Goal: Information Seeking & Learning: Learn about a topic

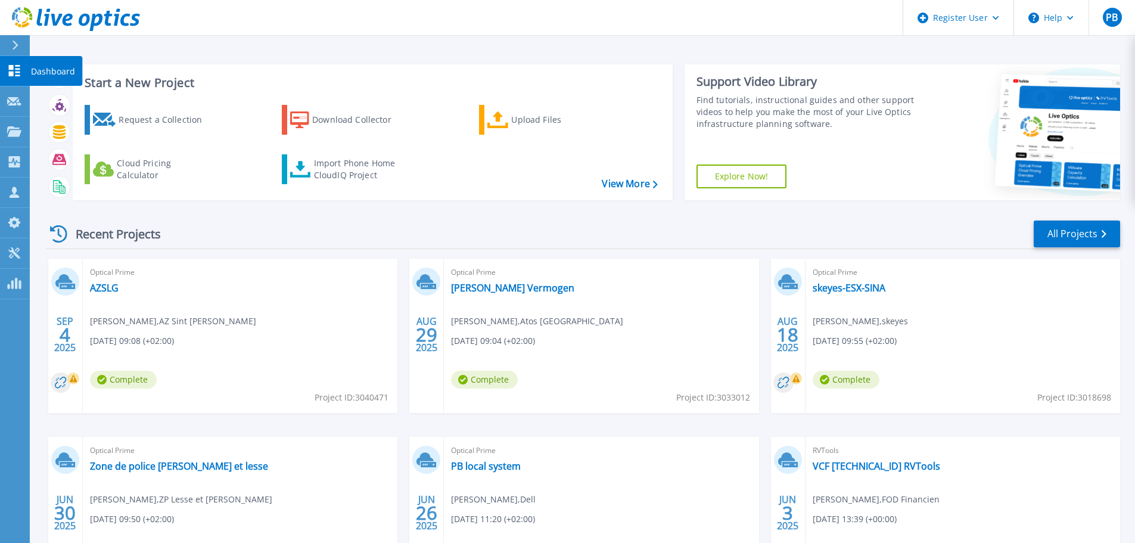
click at [16, 69] on icon at bounding box center [14, 70] width 11 height 11
click at [48, 134] on p "Projects" at bounding box center [47, 132] width 32 height 31
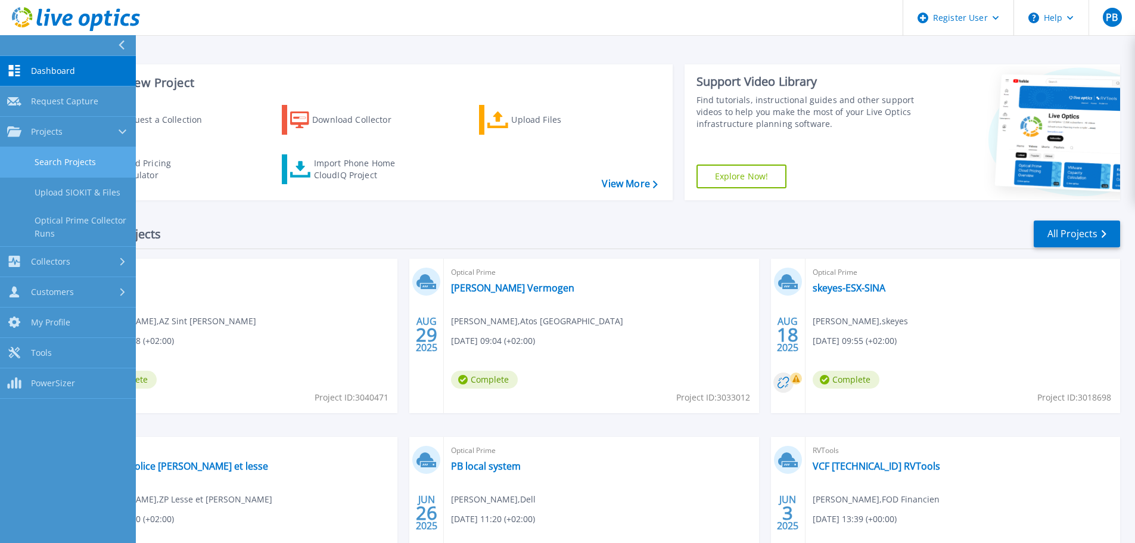
click at [85, 159] on link "Search Projects" at bounding box center [68, 162] width 136 height 30
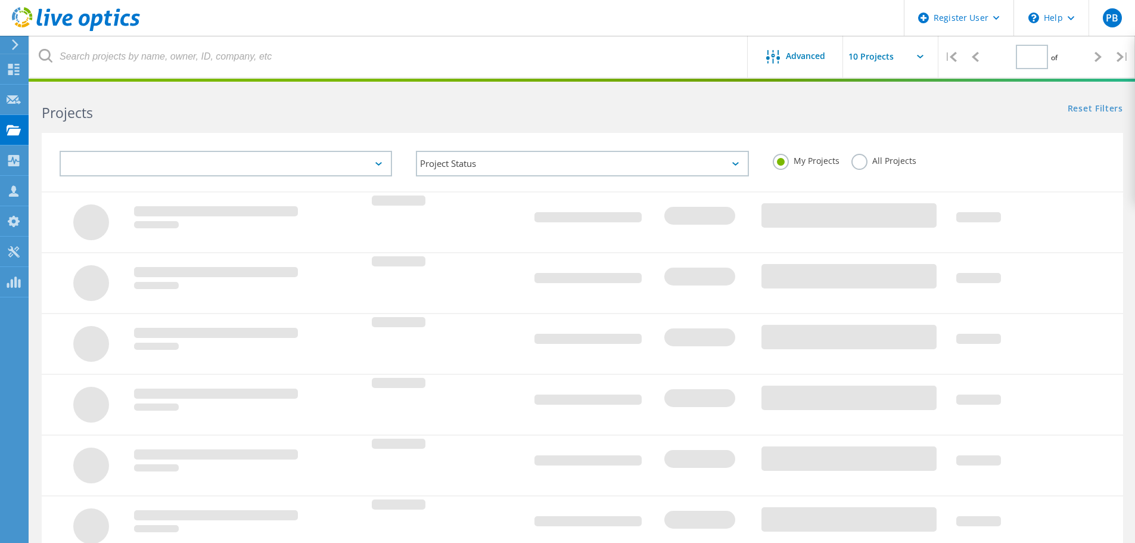
type input "1"
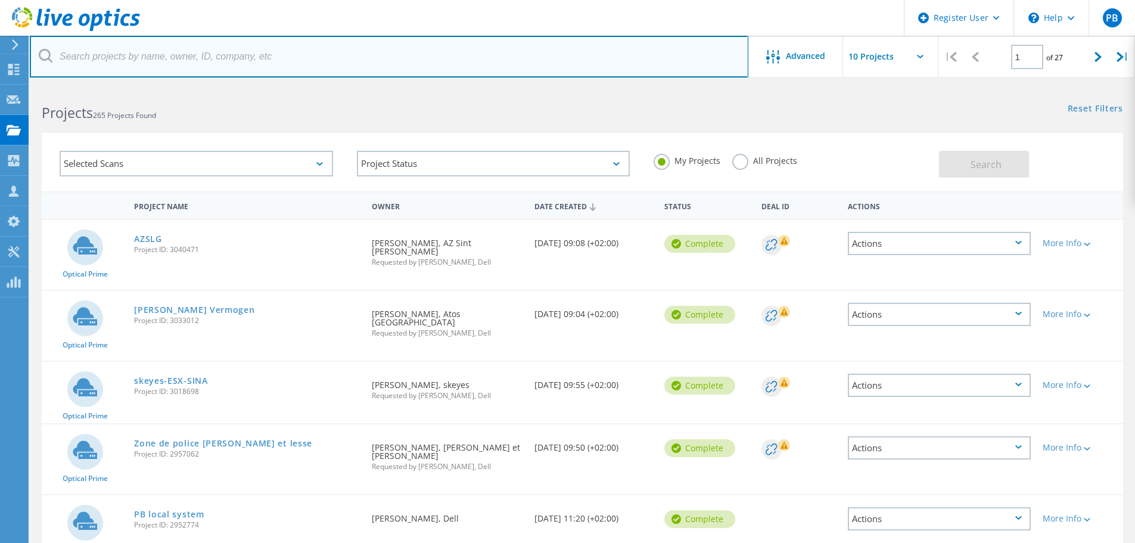
click at [101, 60] on input "text" at bounding box center [389, 57] width 719 height 42
type input "vdab"
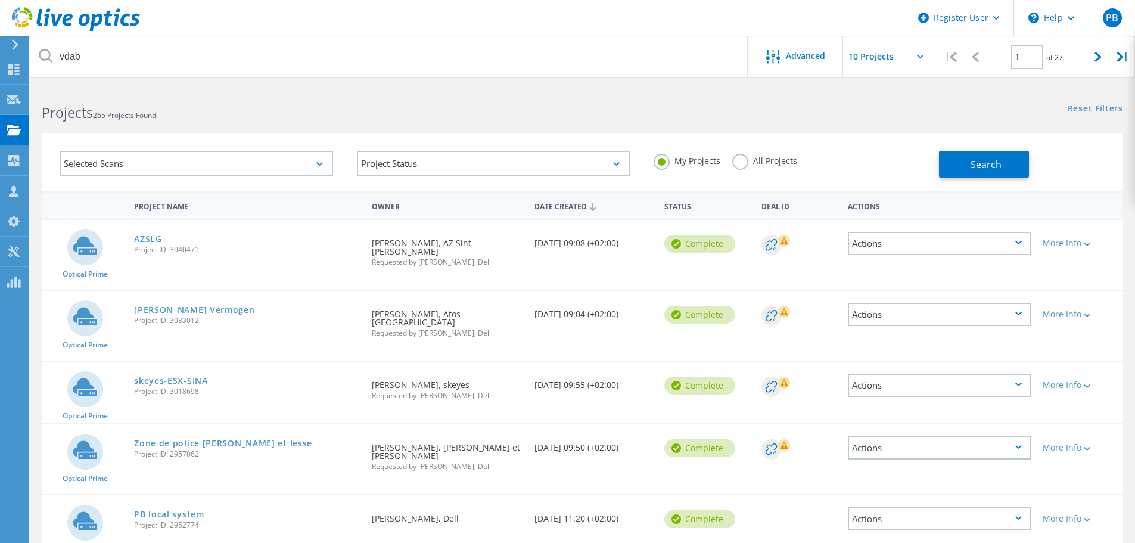
click at [741, 159] on label "All Projects" at bounding box center [764, 159] width 65 height 11
click at [0, 0] on input "All Projects" at bounding box center [0, 0] width 0 height 0
click at [982, 163] on span "Search" at bounding box center [986, 164] width 31 height 13
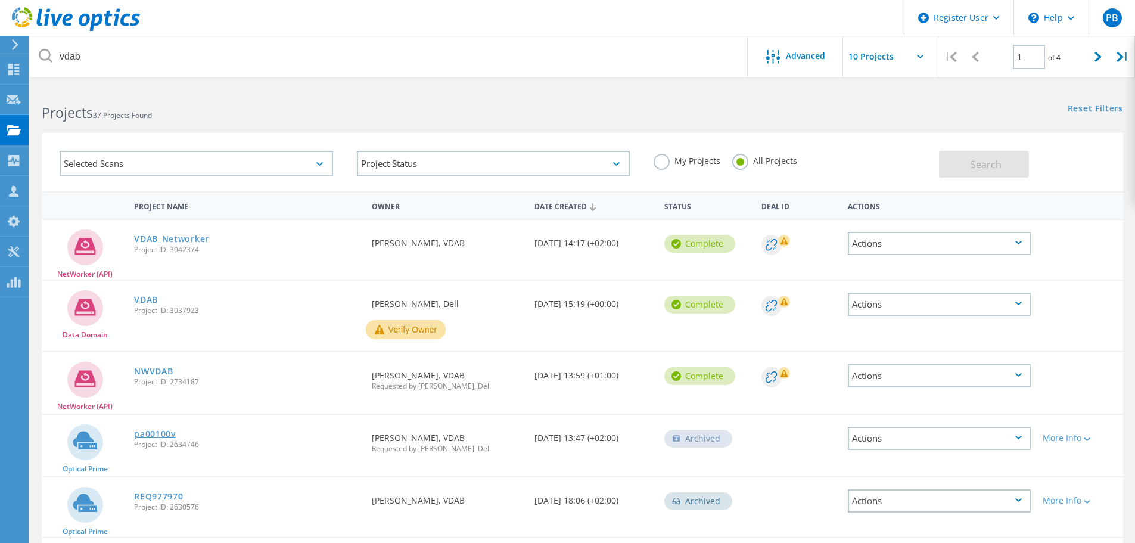
click at [149, 432] on link "pa00100v" at bounding box center [155, 434] width 42 height 8
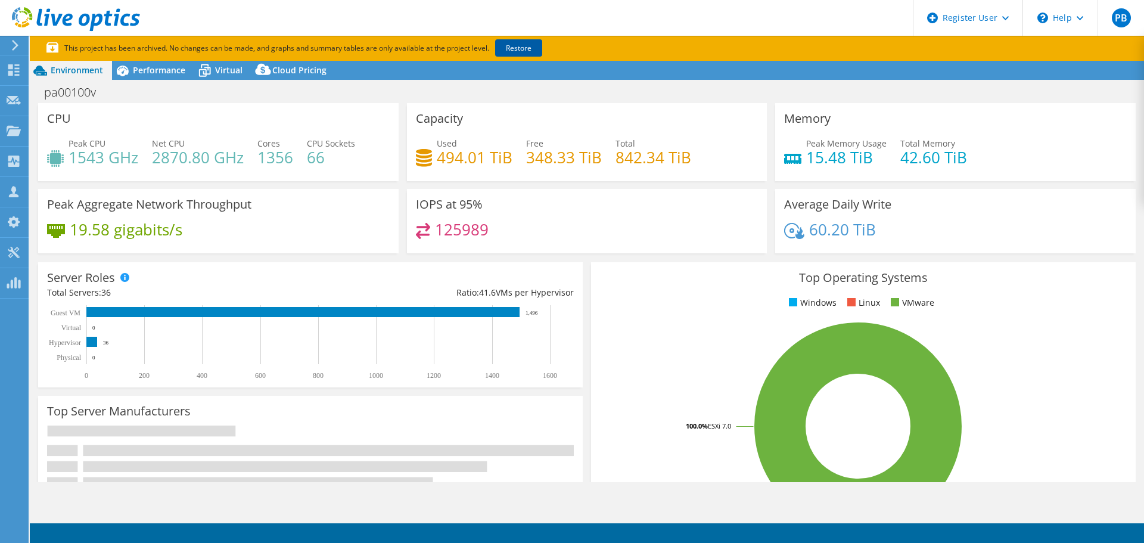
select select "USD"
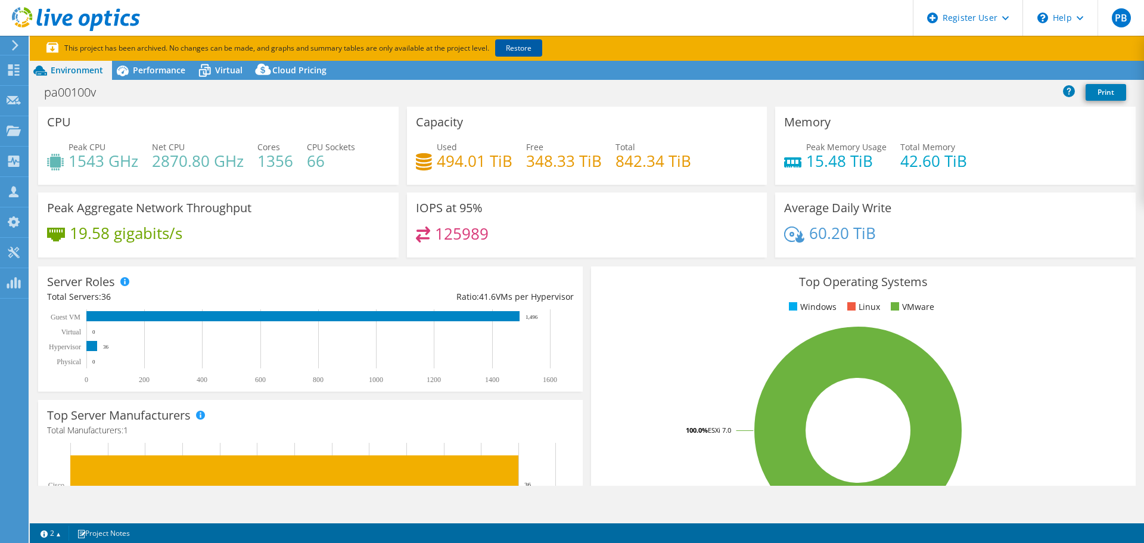
click at [530, 45] on link "Restore" at bounding box center [518, 47] width 47 height 17
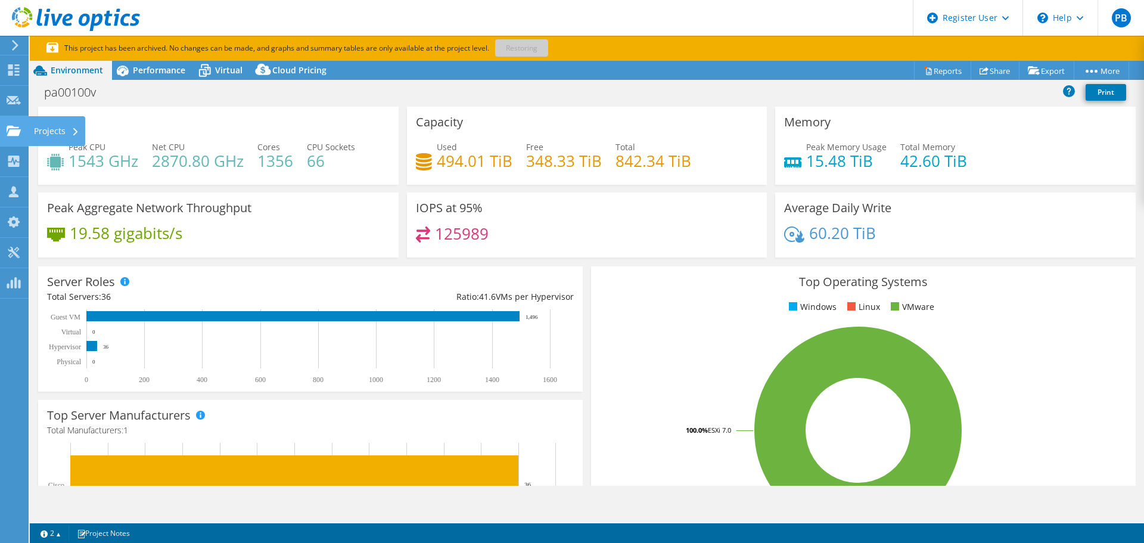
click at [47, 128] on div "Projects" at bounding box center [56, 131] width 57 height 30
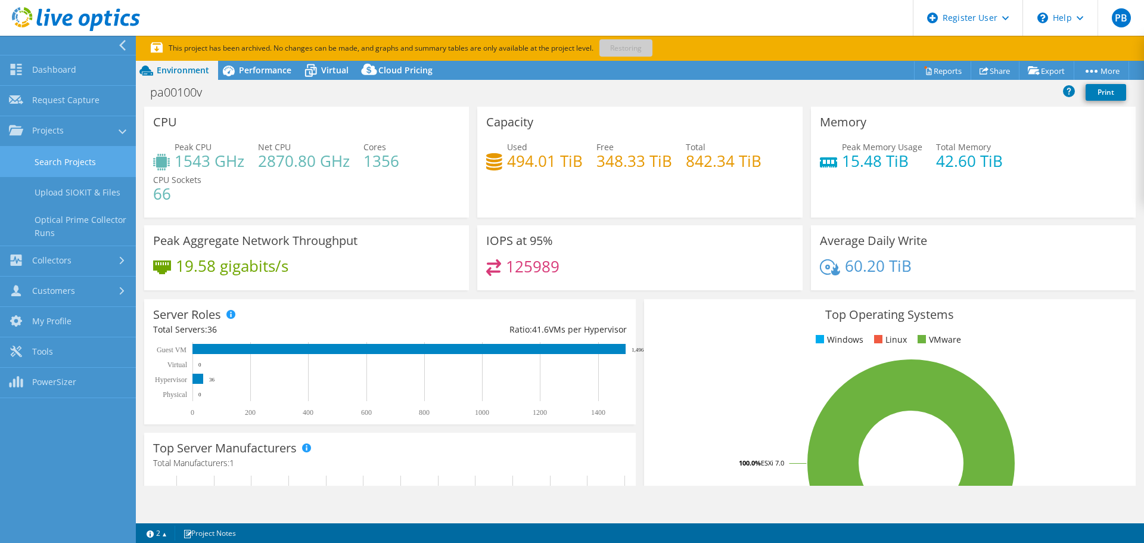
click at [53, 155] on link "Search Projects" at bounding box center [68, 162] width 136 height 30
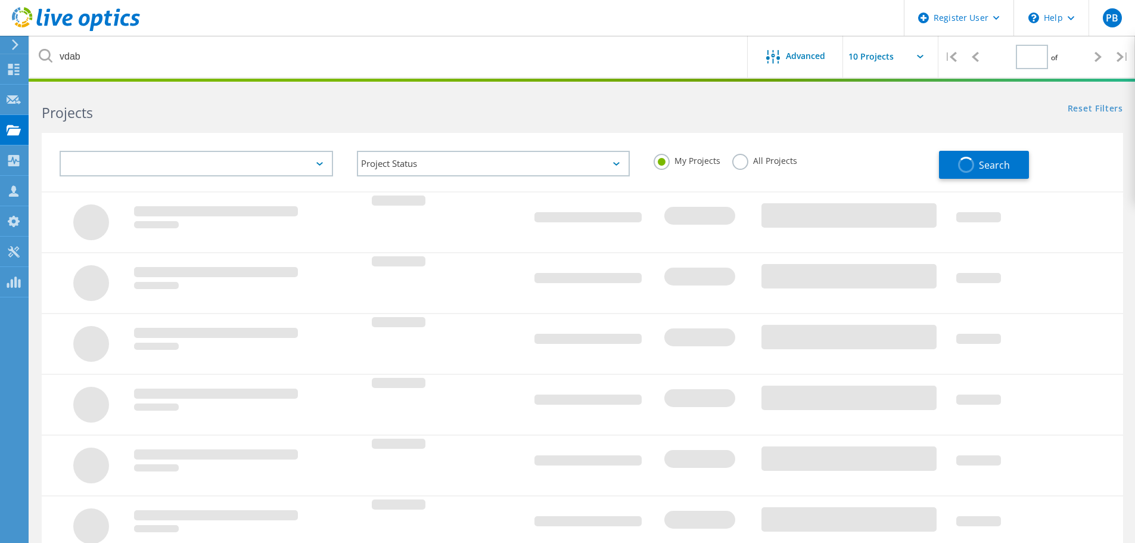
type input "1"
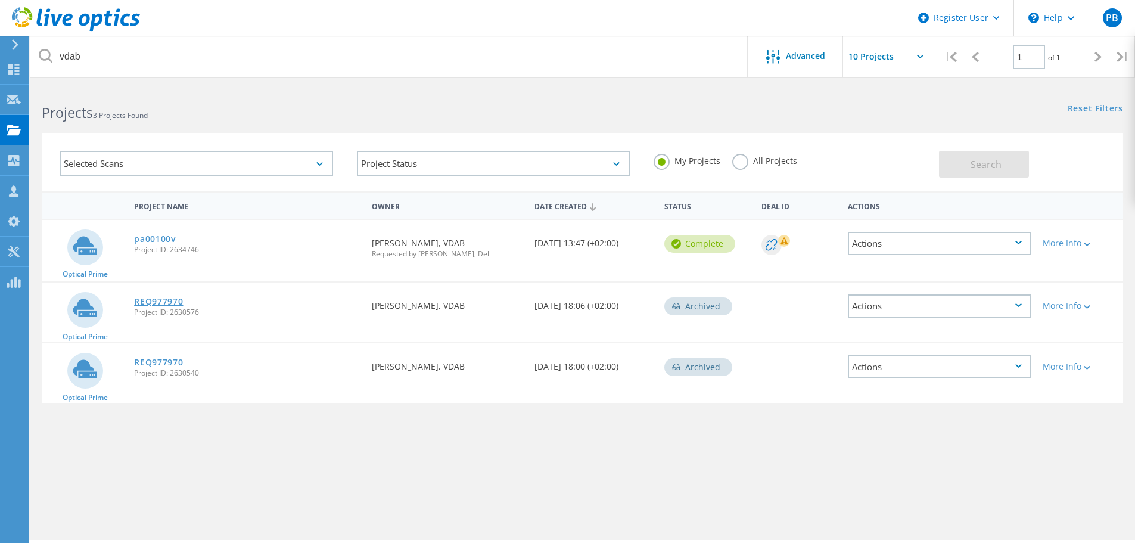
click at [161, 299] on link "REQ977970" at bounding box center [158, 301] width 49 height 8
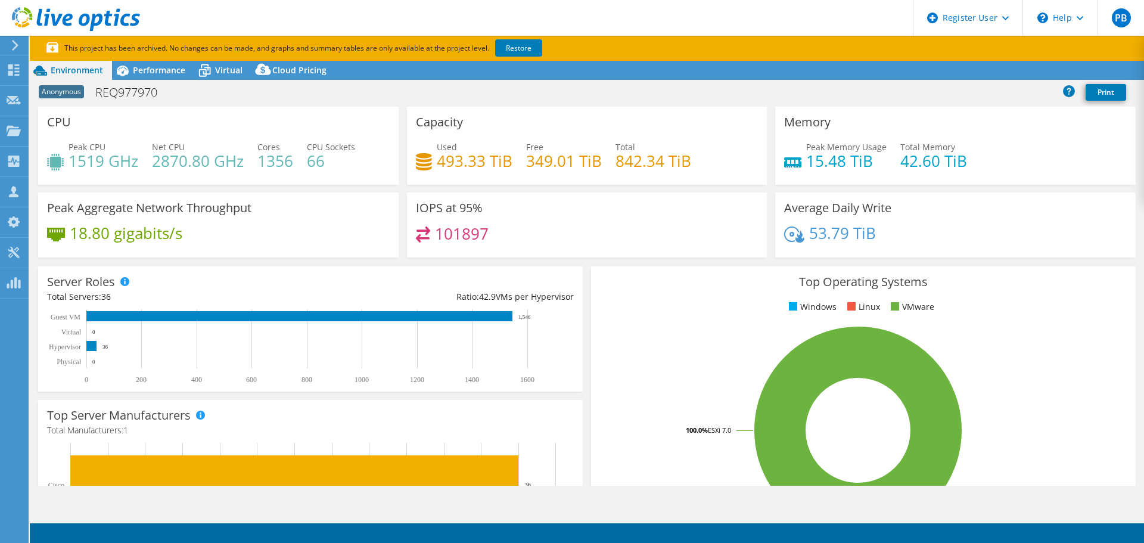
select select "USD"
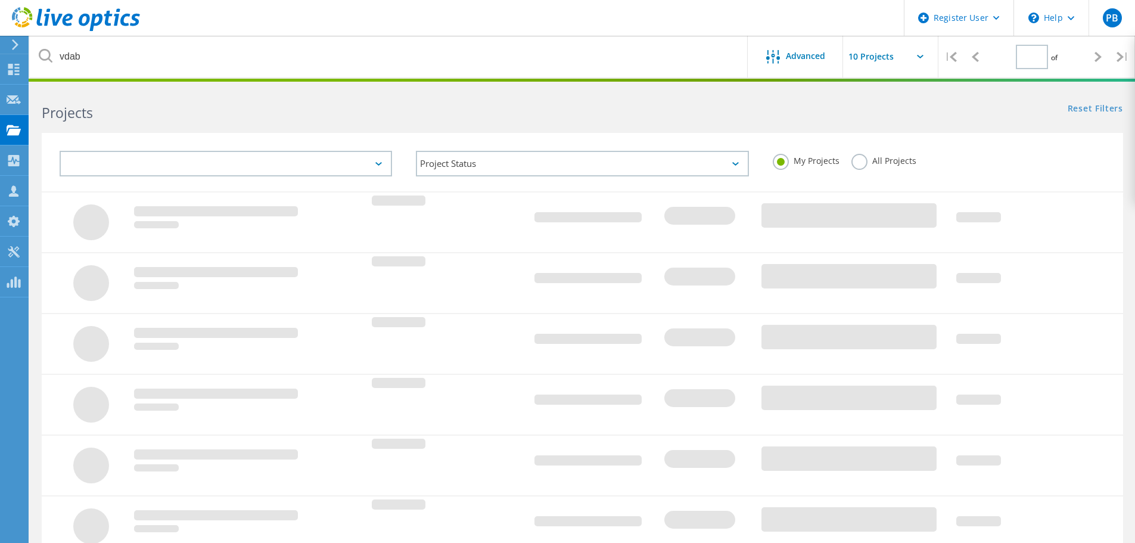
type input "1"
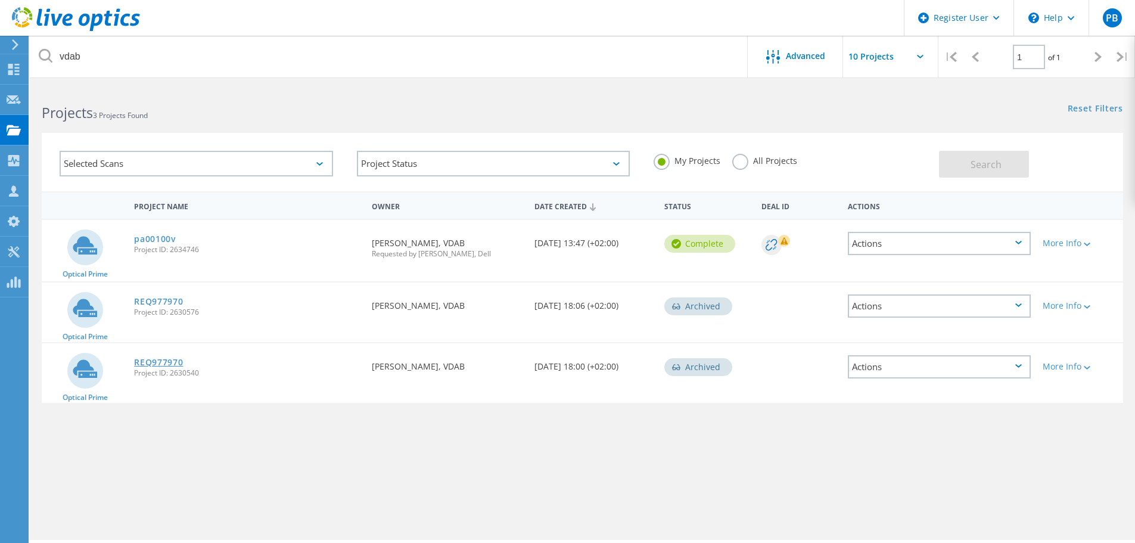
click at [162, 361] on link "REQ977970" at bounding box center [158, 362] width 49 height 8
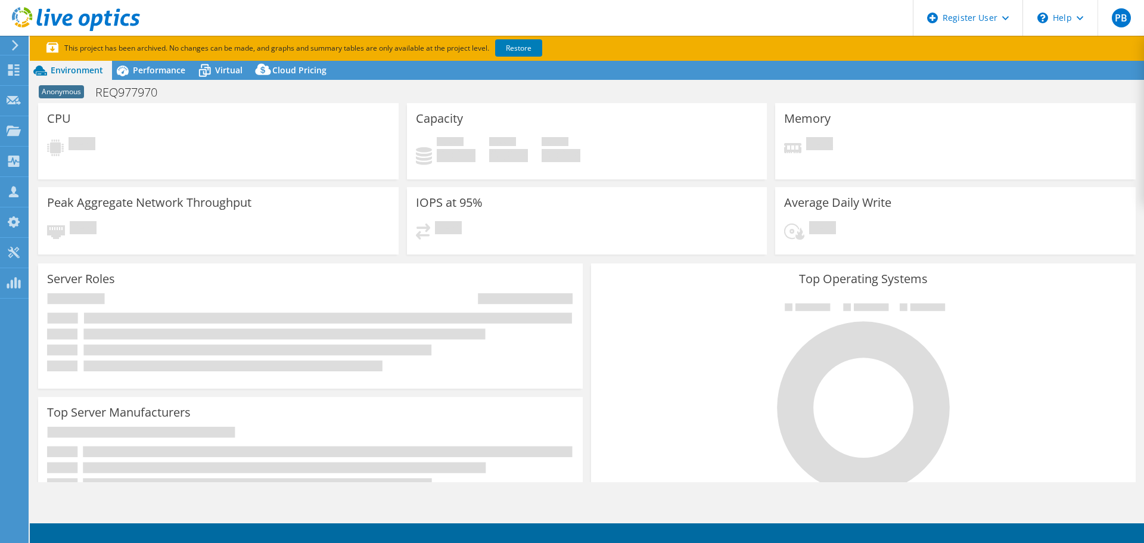
select select "USD"
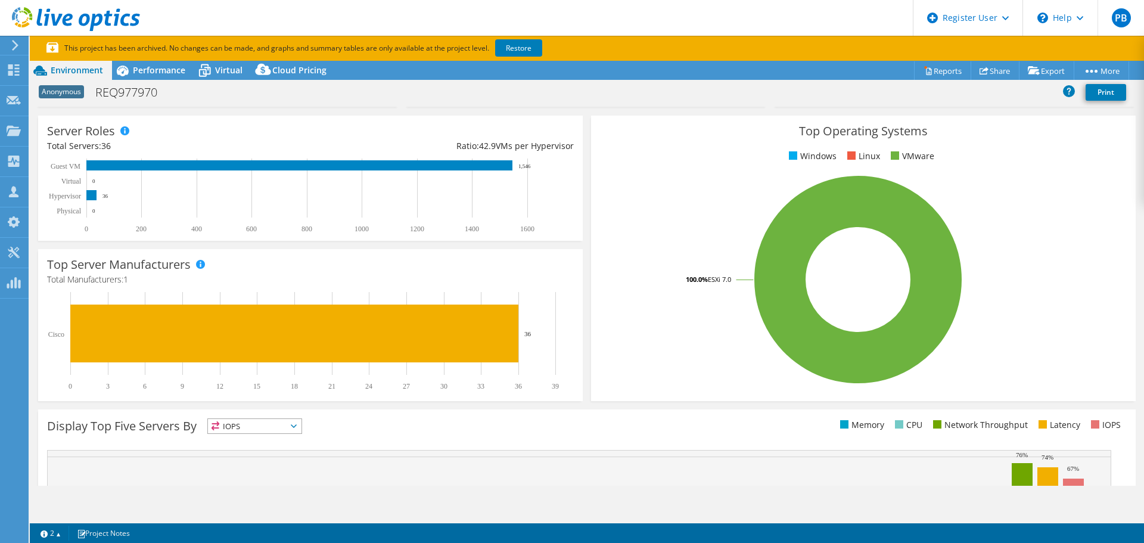
scroll to position [179, 0]
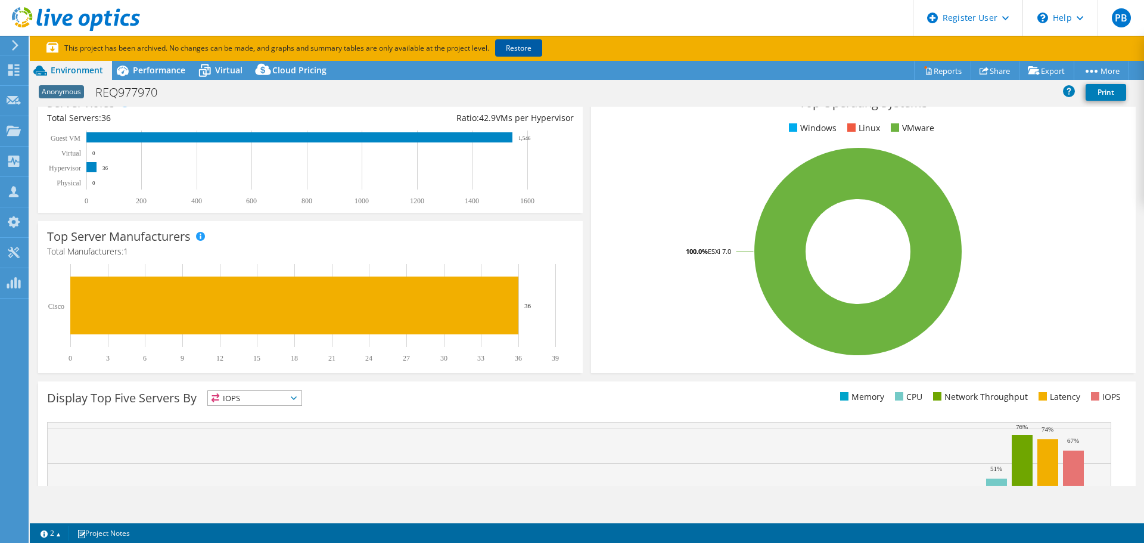
click at [532, 43] on link "Restore" at bounding box center [518, 47] width 47 height 17
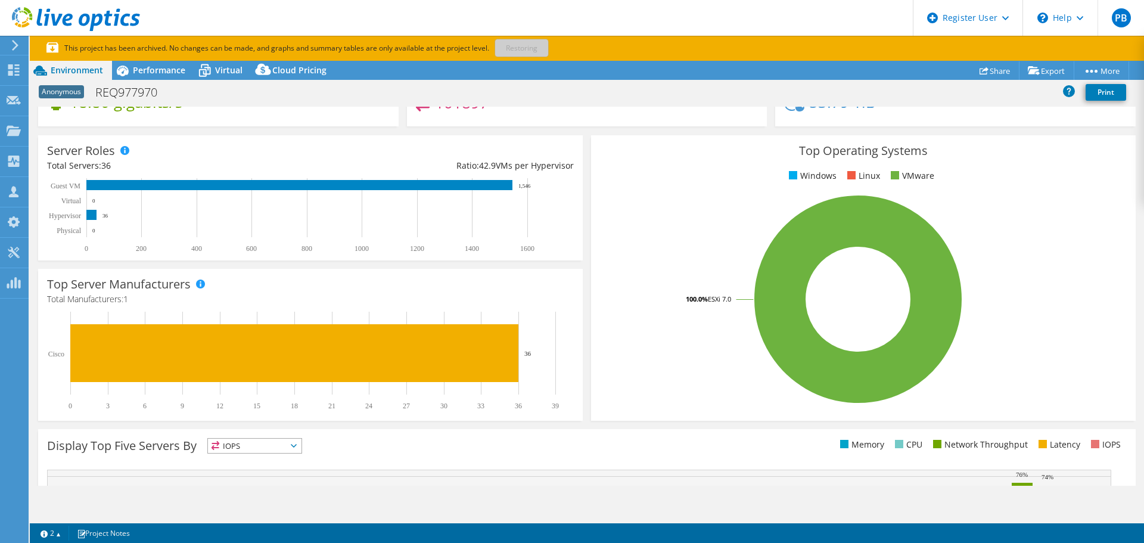
scroll to position [0, 0]
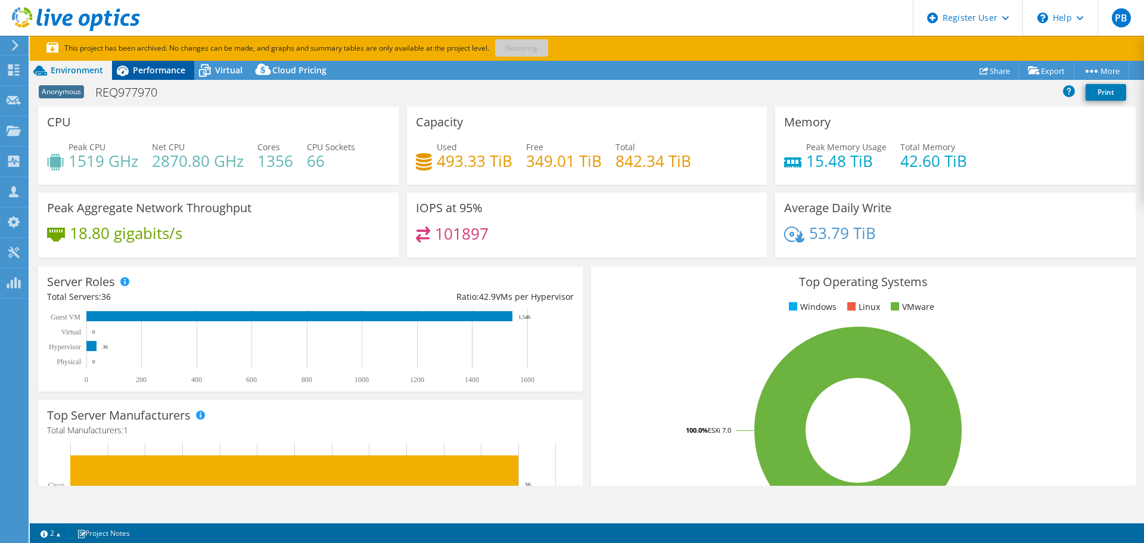
click at [154, 74] on span "Performance" at bounding box center [159, 69] width 52 height 11
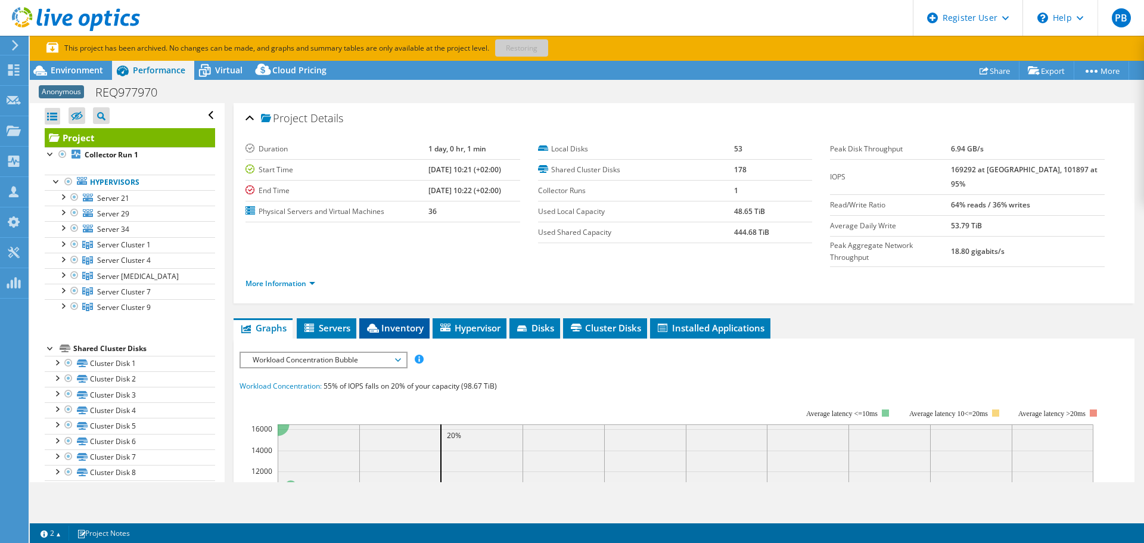
click at [393, 322] on span "Inventory" at bounding box center [394, 328] width 58 height 12
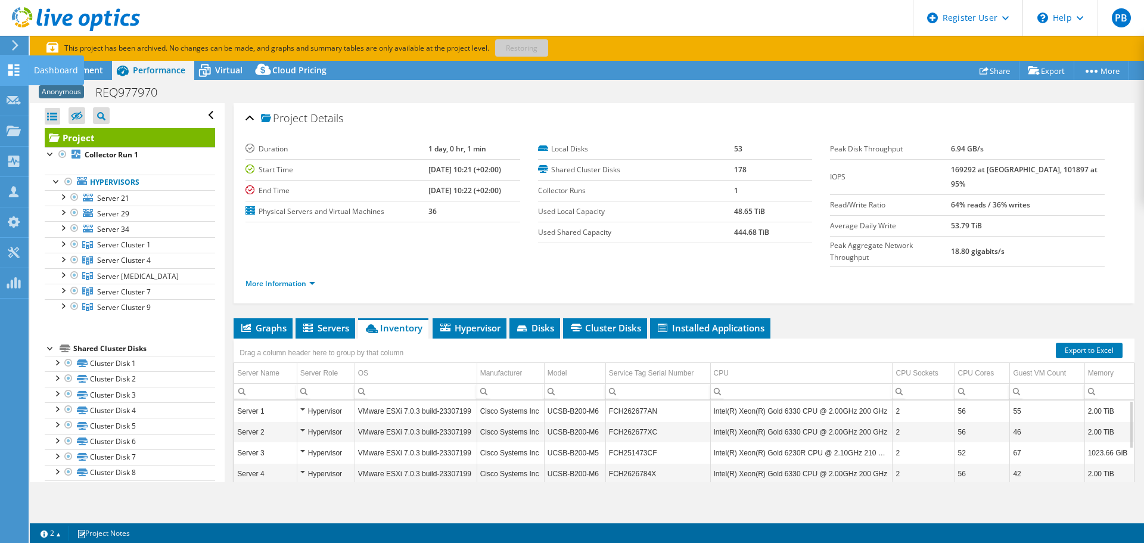
click at [51, 72] on div "Dashboard" at bounding box center [56, 70] width 56 height 30
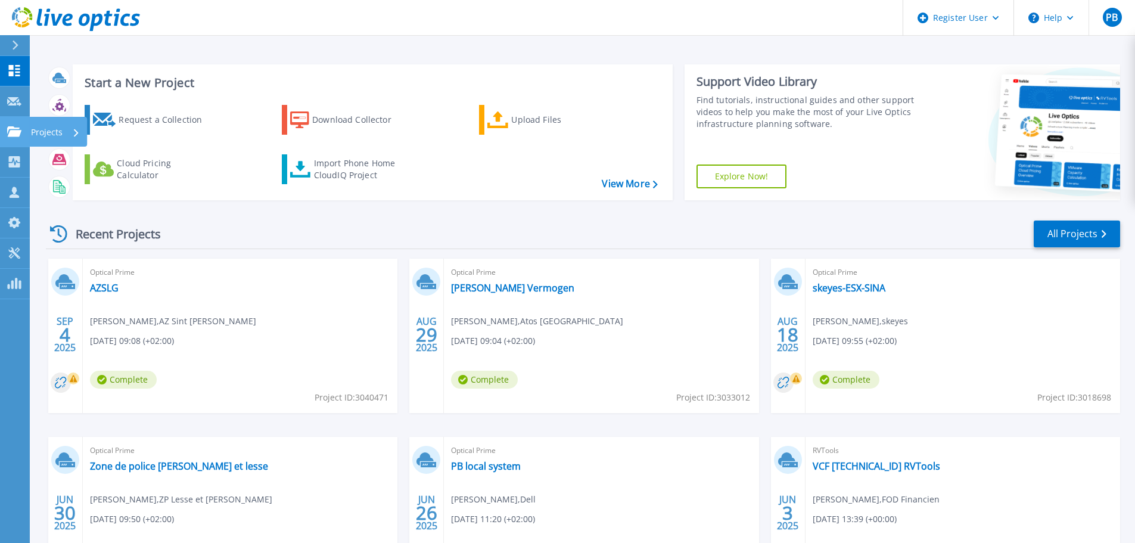
click at [60, 131] on p "Projects" at bounding box center [47, 132] width 32 height 31
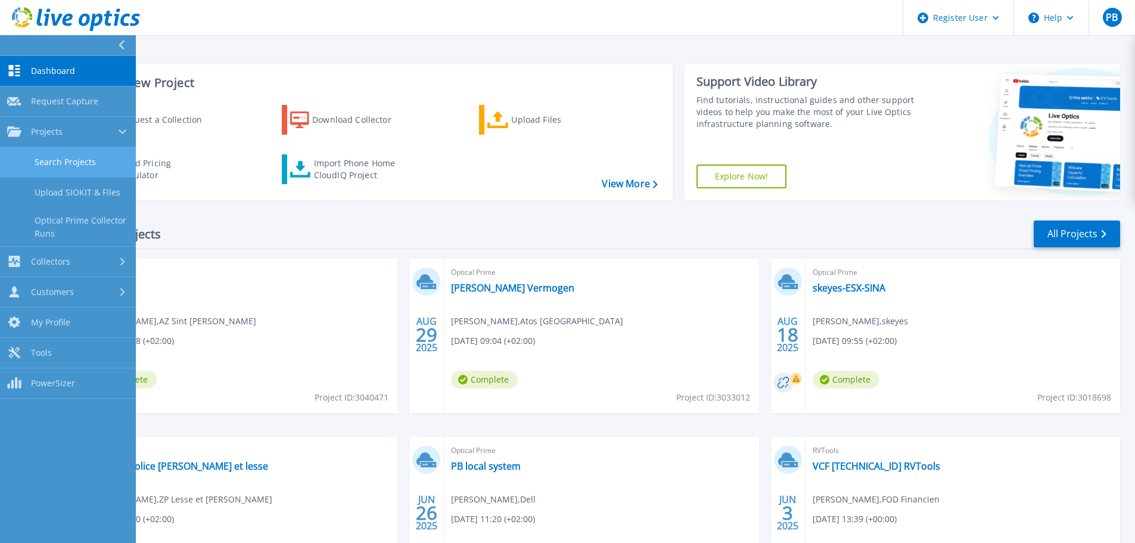
click at [82, 165] on link "Search Projects" at bounding box center [68, 162] width 136 height 30
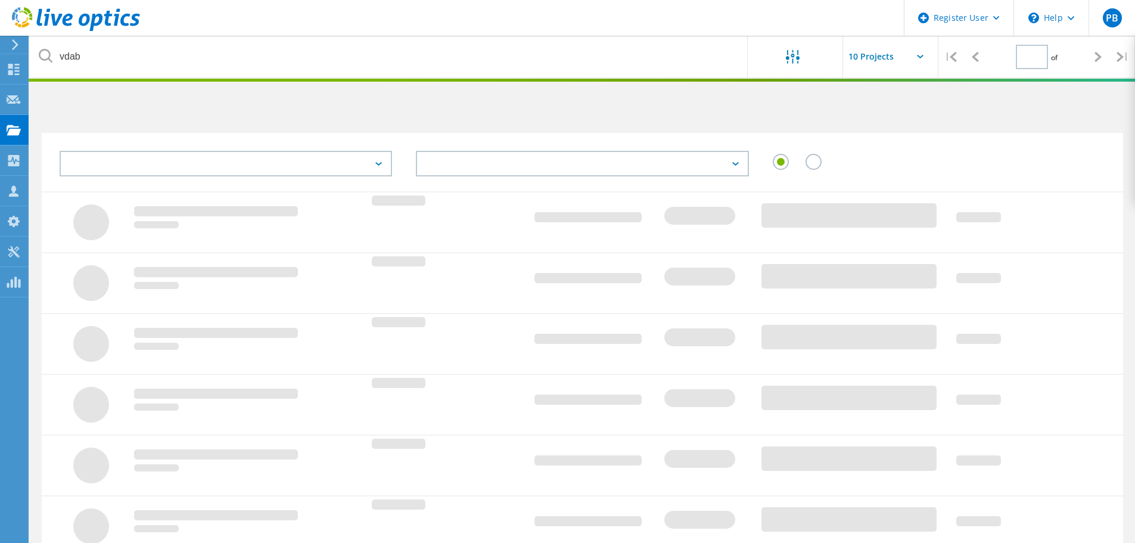
type input "1"
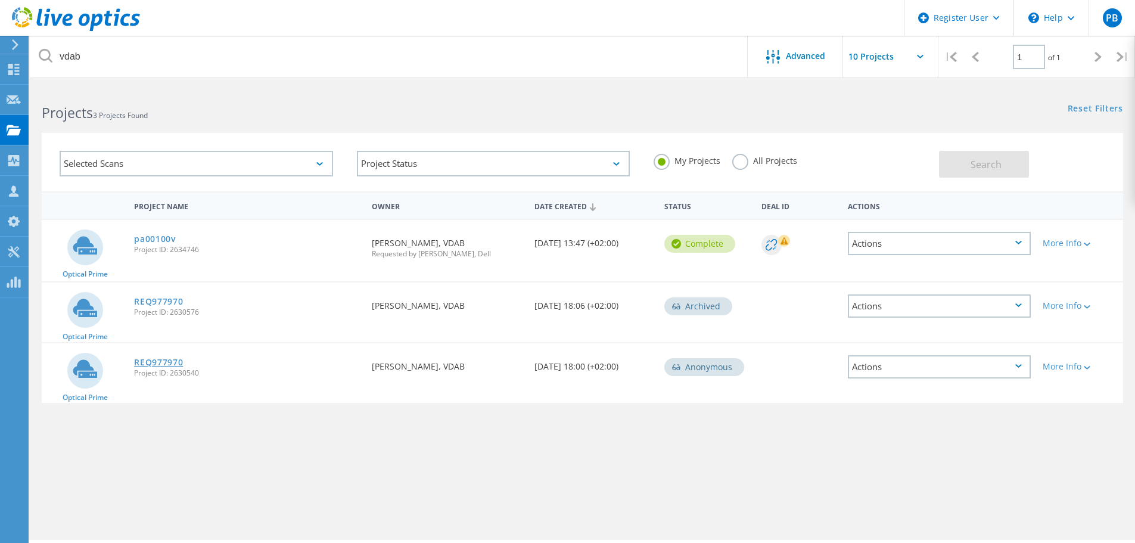
click at [162, 361] on link "REQ977970" at bounding box center [158, 362] width 49 height 8
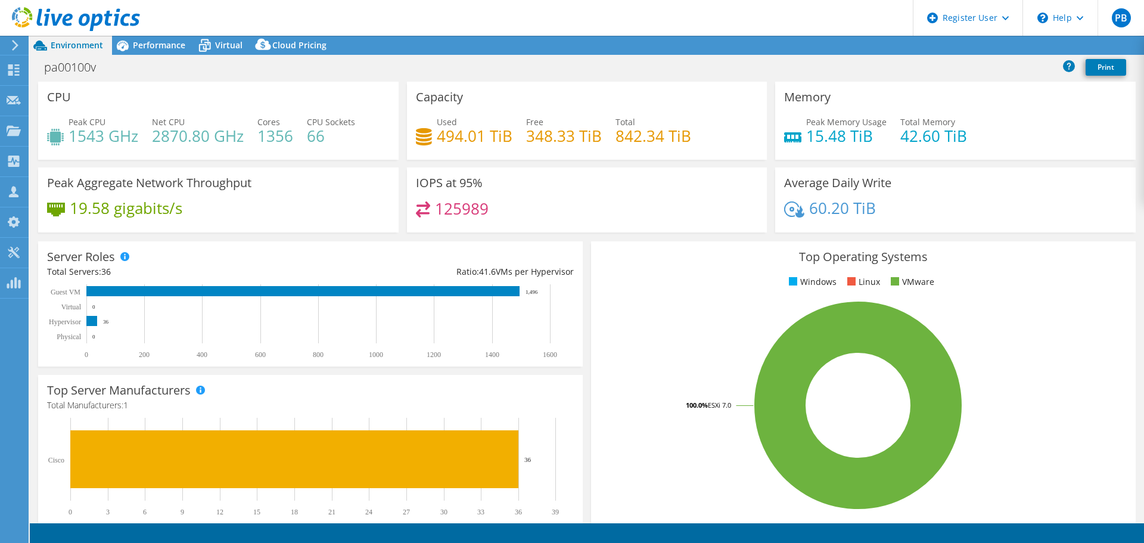
select select "USD"
click at [156, 44] on span "Performance" at bounding box center [159, 44] width 52 height 11
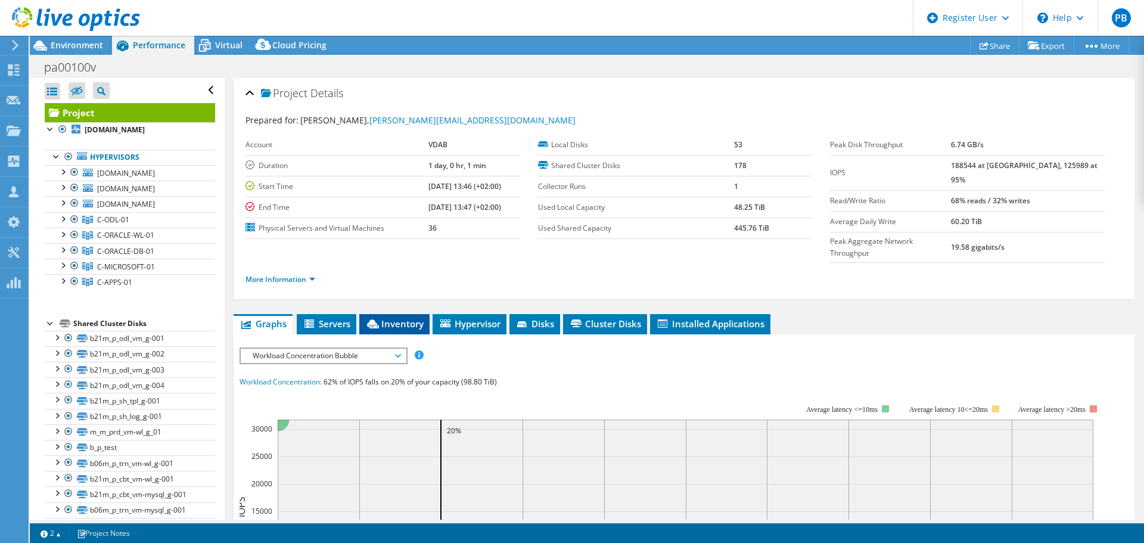
click at [409, 318] on span "Inventory" at bounding box center [394, 324] width 58 height 12
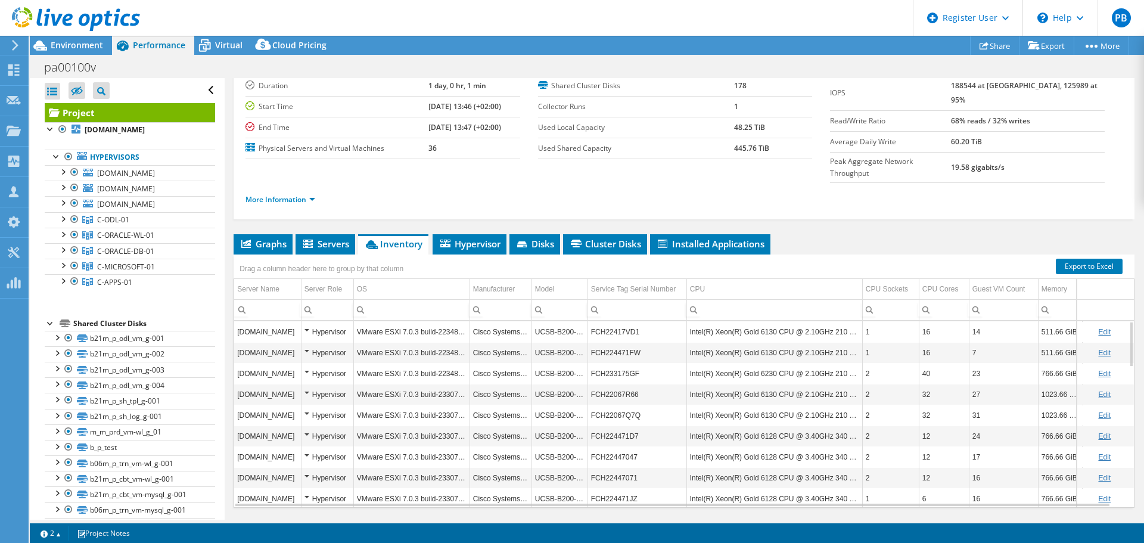
scroll to position [89, 0]
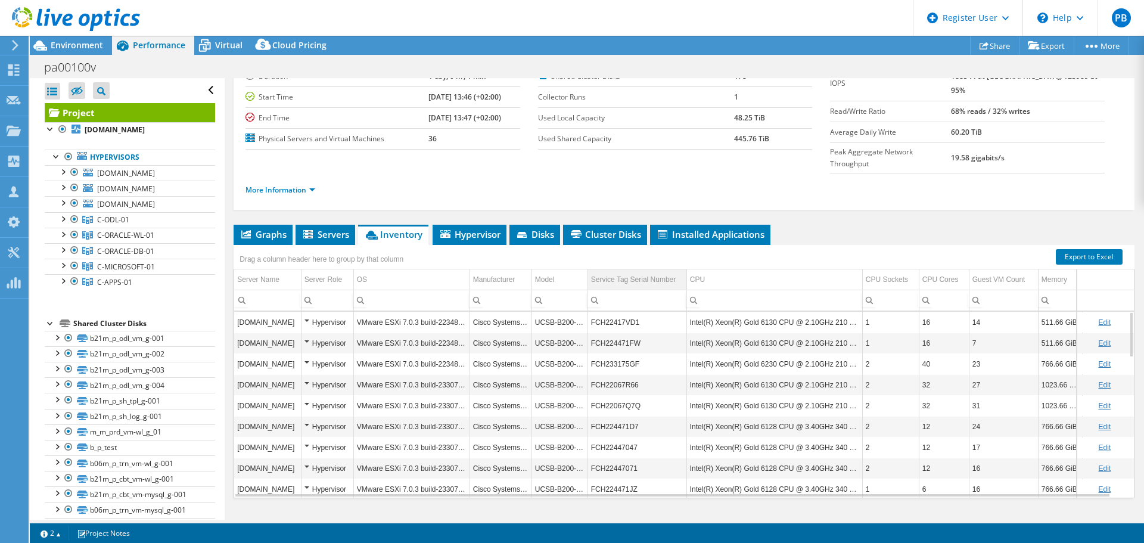
click at [643, 272] on div "Service Tag Serial Number" at bounding box center [633, 279] width 85 height 14
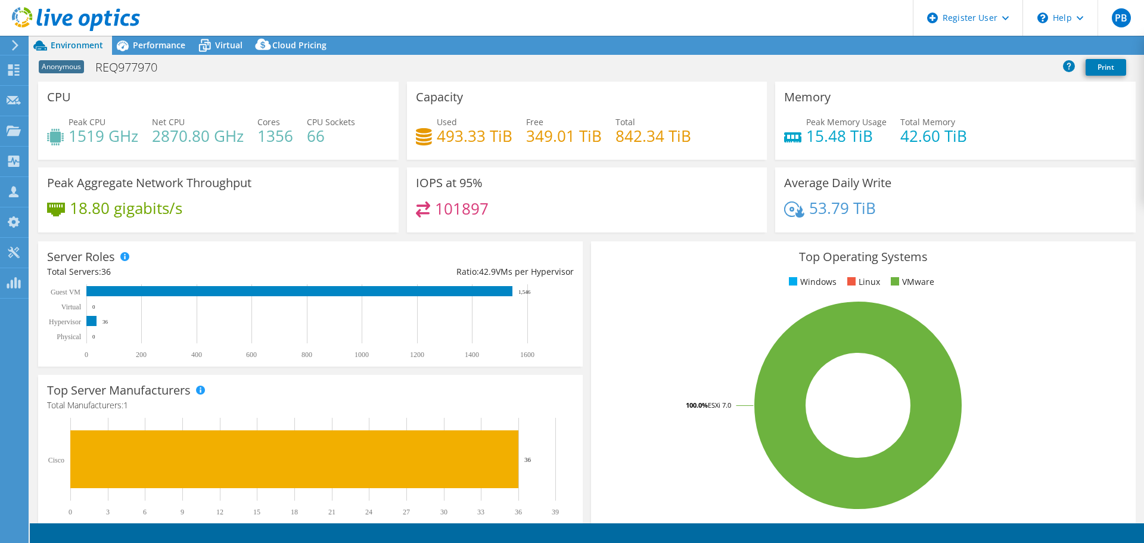
select select "USD"
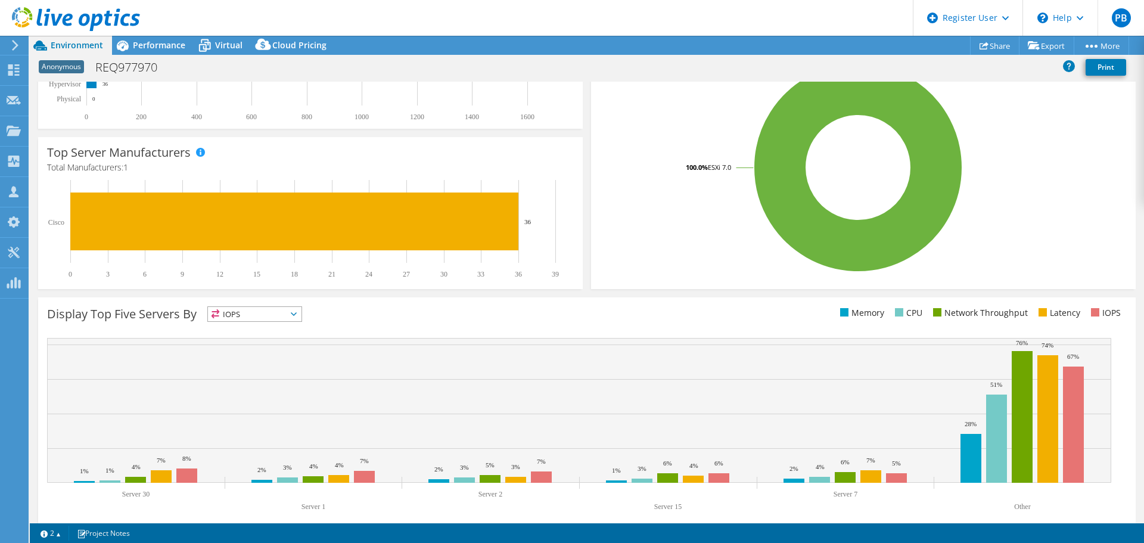
scroll to position [238, 0]
click at [168, 44] on span "Performance" at bounding box center [159, 44] width 52 height 11
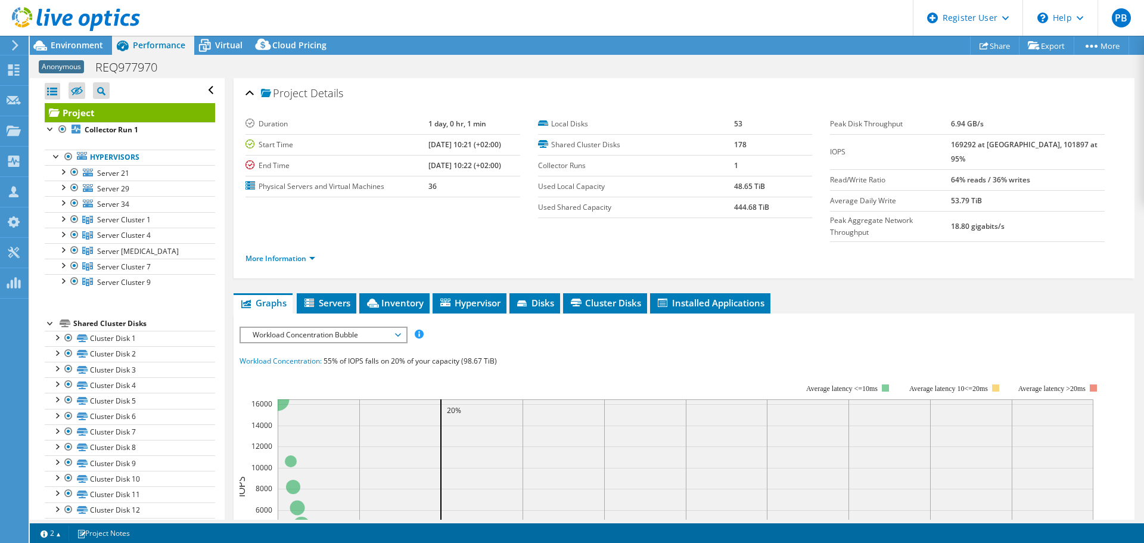
scroll to position [0, 0]
click at [407, 297] on span "Inventory" at bounding box center [394, 303] width 58 height 12
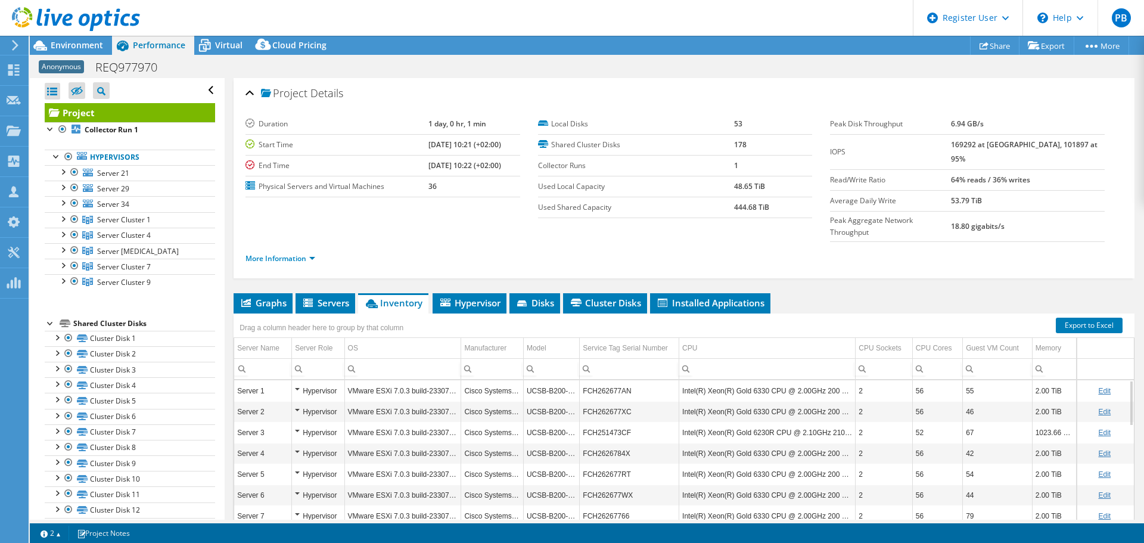
scroll to position [60, 0]
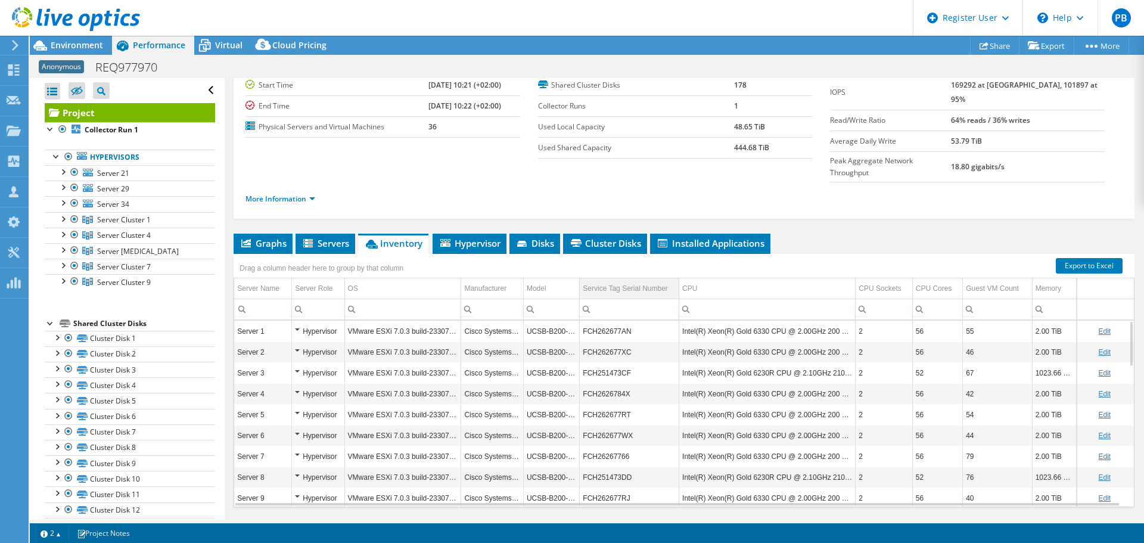
click at [614, 281] on div "Service Tag Serial Number" at bounding box center [625, 288] width 85 height 14
click at [46, 70] on div "Dashboard" at bounding box center [56, 70] width 56 height 30
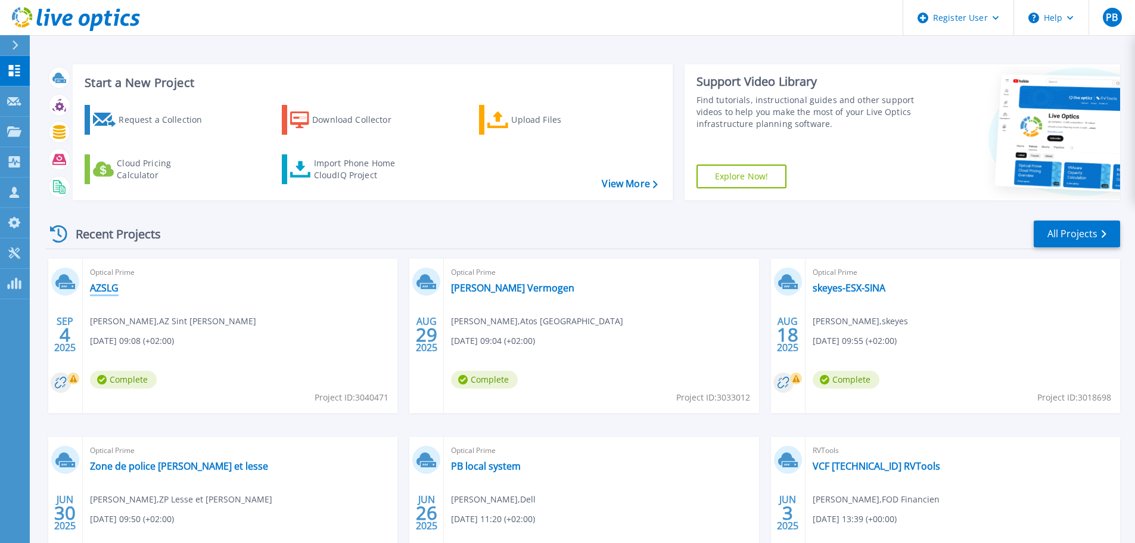
click at [104, 288] on link "AZSLG" at bounding box center [104, 288] width 29 height 12
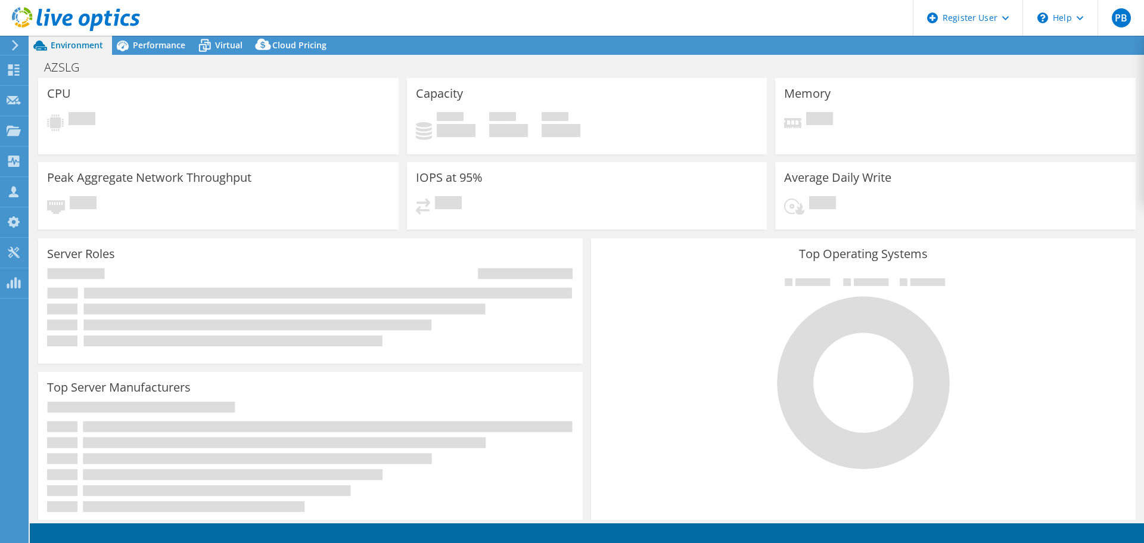
select select "EUFrankfurt"
select select "USD"
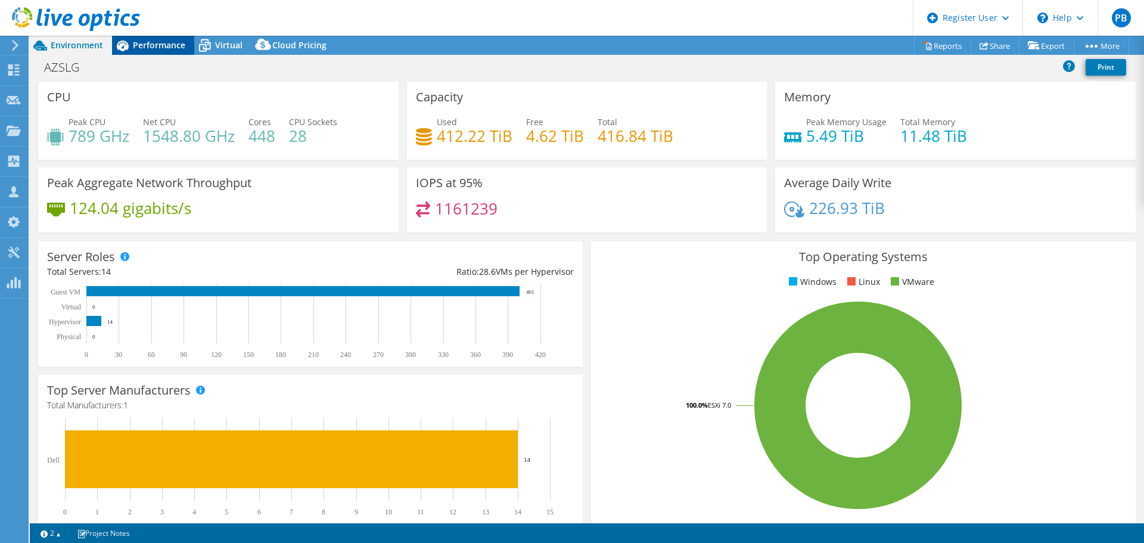
click at [145, 36] on div "Performance" at bounding box center [153, 45] width 82 height 19
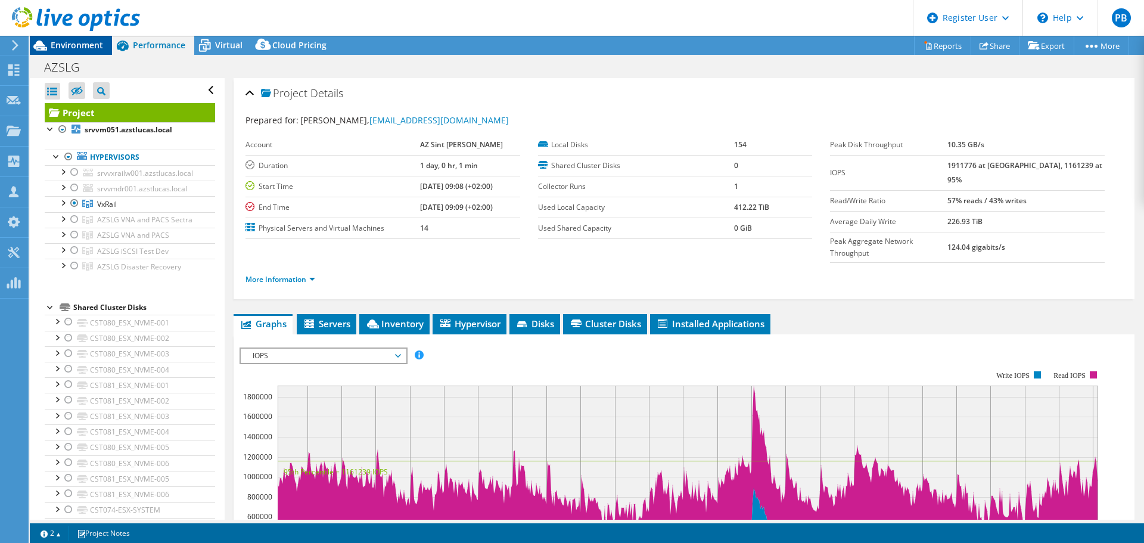
click at [62, 49] on span "Environment" at bounding box center [77, 44] width 52 height 11
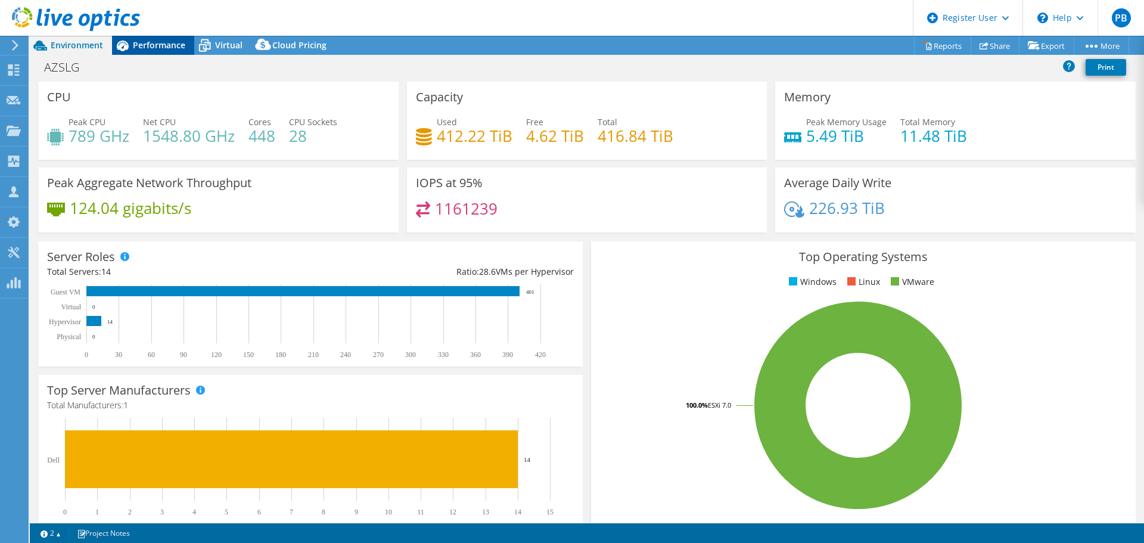
click at [151, 47] on span "Performance" at bounding box center [159, 44] width 52 height 11
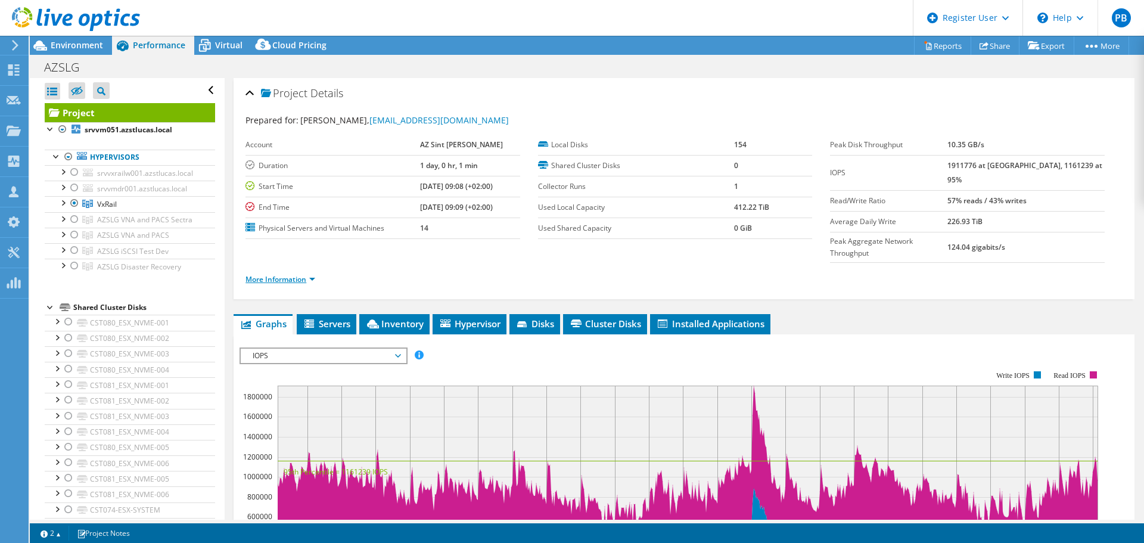
click at [299, 274] on link "More Information" at bounding box center [281, 279] width 70 height 10
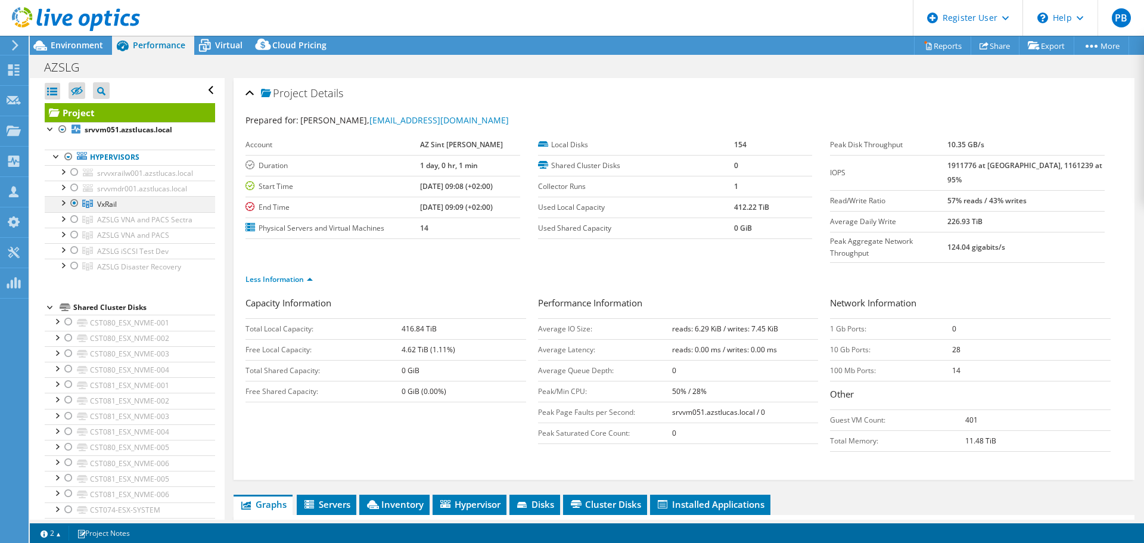
click at [61, 204] on div at bounding box center [63, 202] width 12 height 12
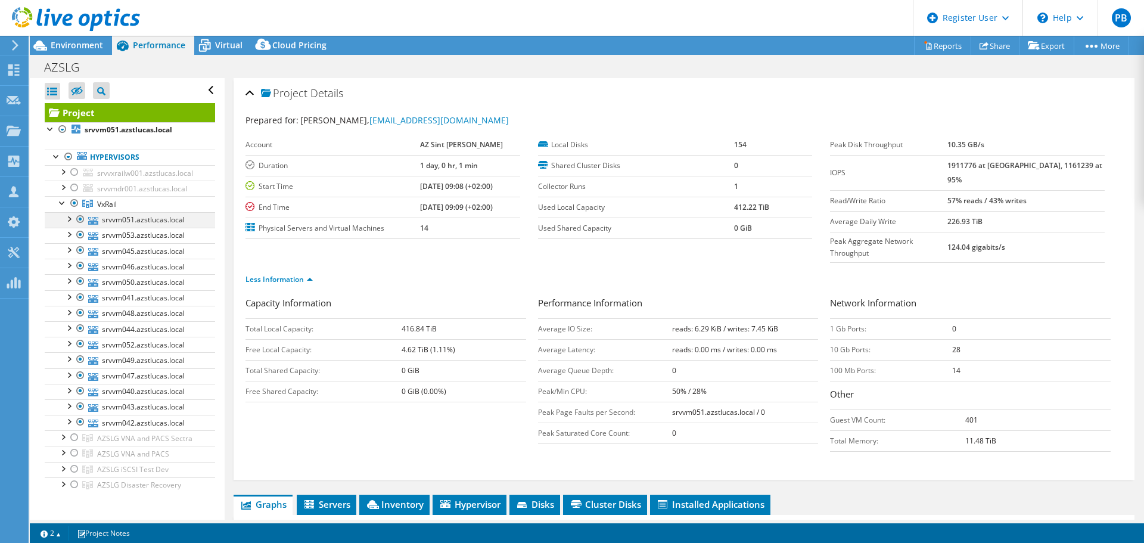
click at [70, 219] on div at bounding box center [69, 218] width 12 height 12
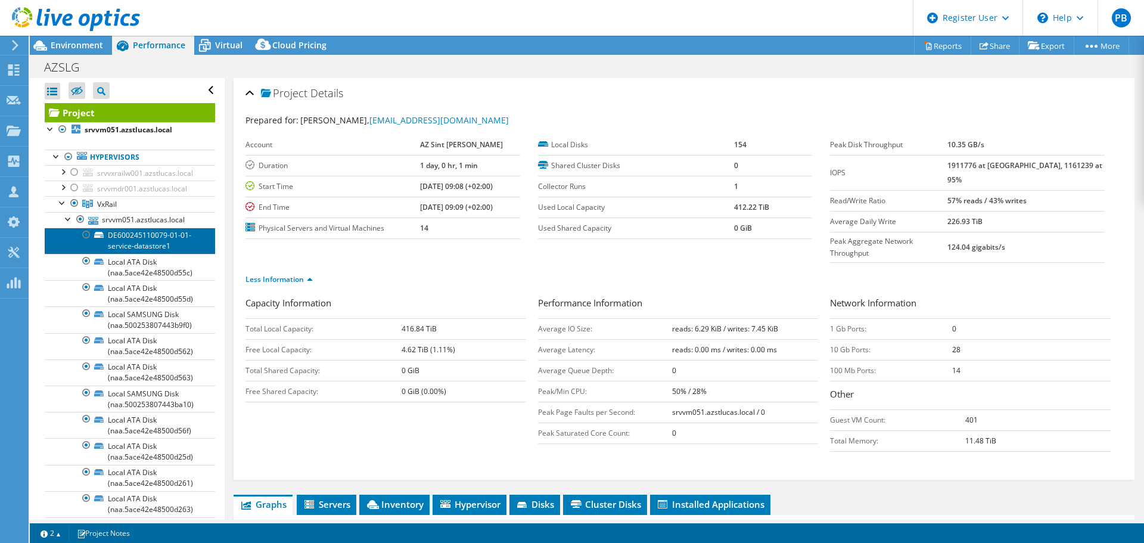
click at [141, 238] on link "DE600245110079-01-01-service-datastore1" at bounding box center [130, 241] width 170 height 26
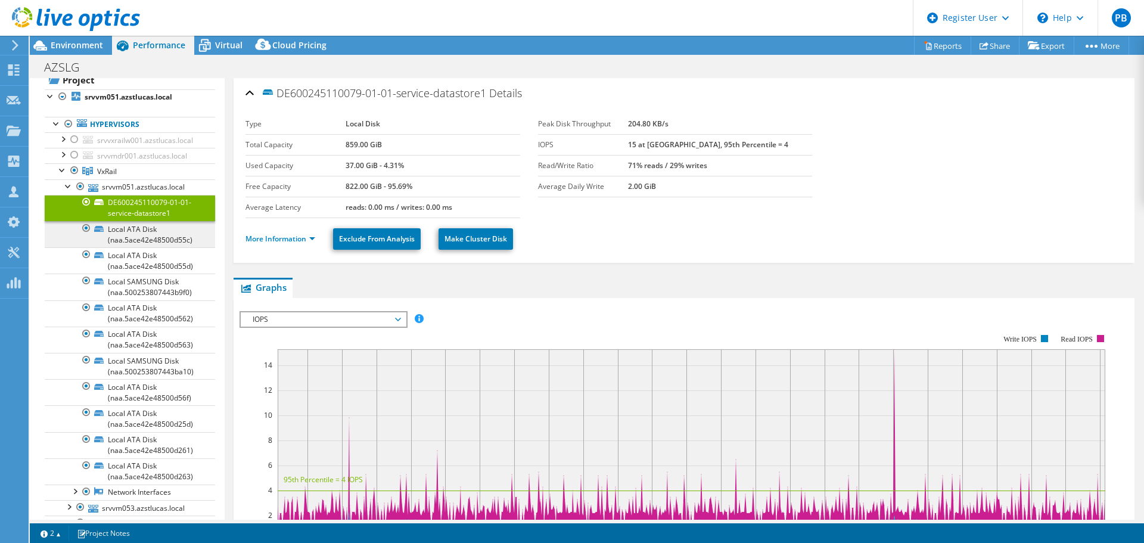
scroll to position [60, 0]
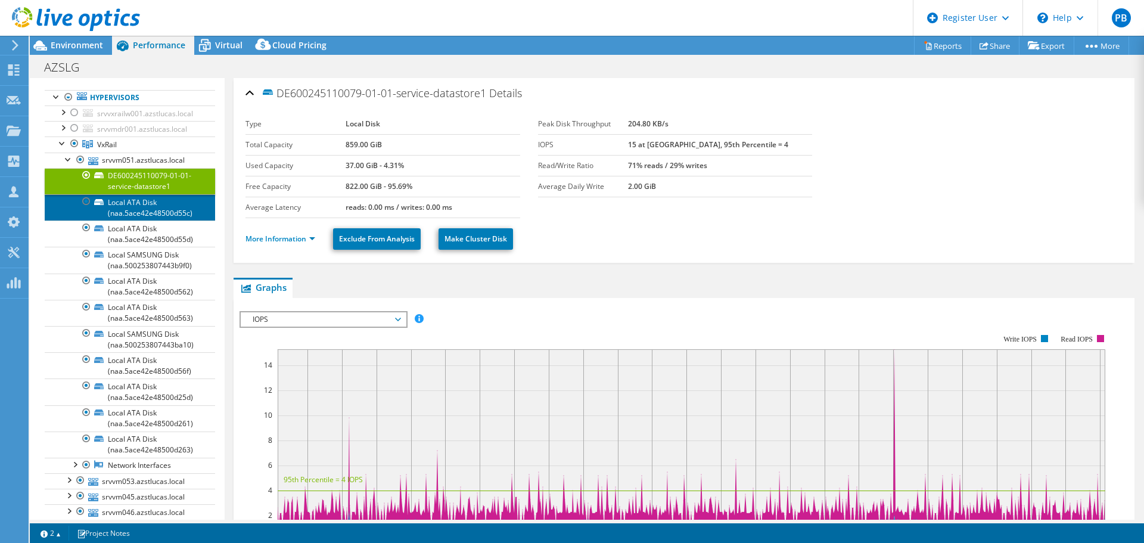
click at [141, 209] on link "Local ATA Disk (naa.5ace42e48500d55c)" at bounding box center [130, 207] width 170 height 26
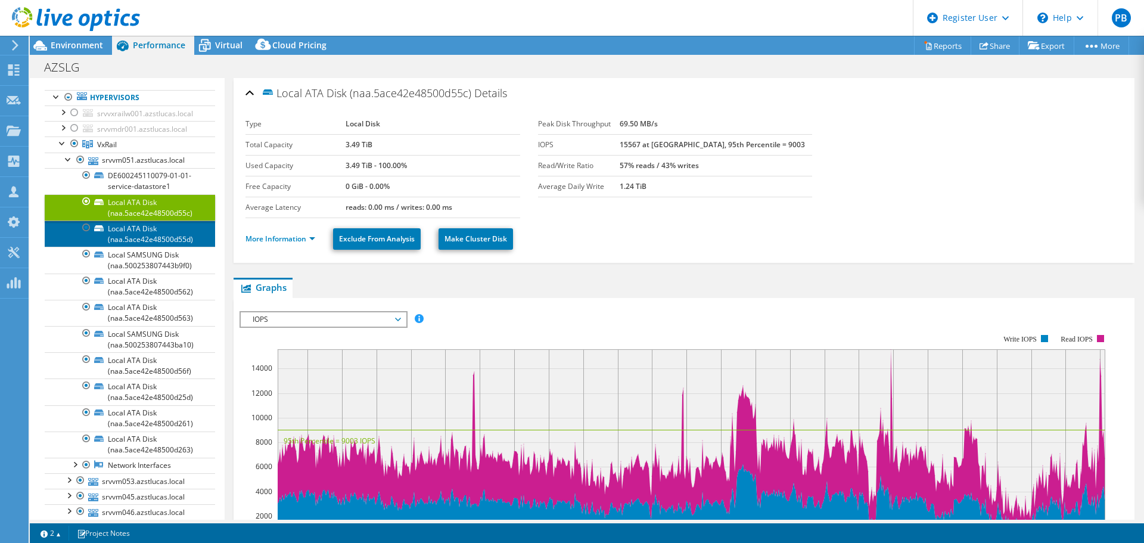
click at [136, 227] on link "Local ATA Disk (naa.5ace42e48500d55d)" at bounding box center [130, 233] width 170 height 26
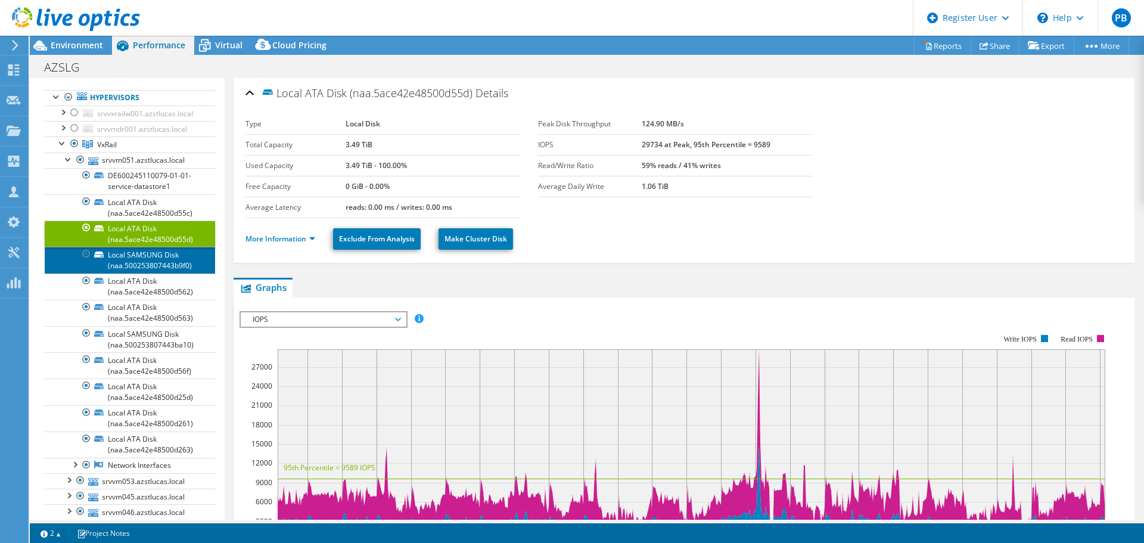
click at [134, 262] on link "Local SAMSUNG Disk (naa.500253807443b9f0)" at bounding box center [130, 260] width 170 height 26
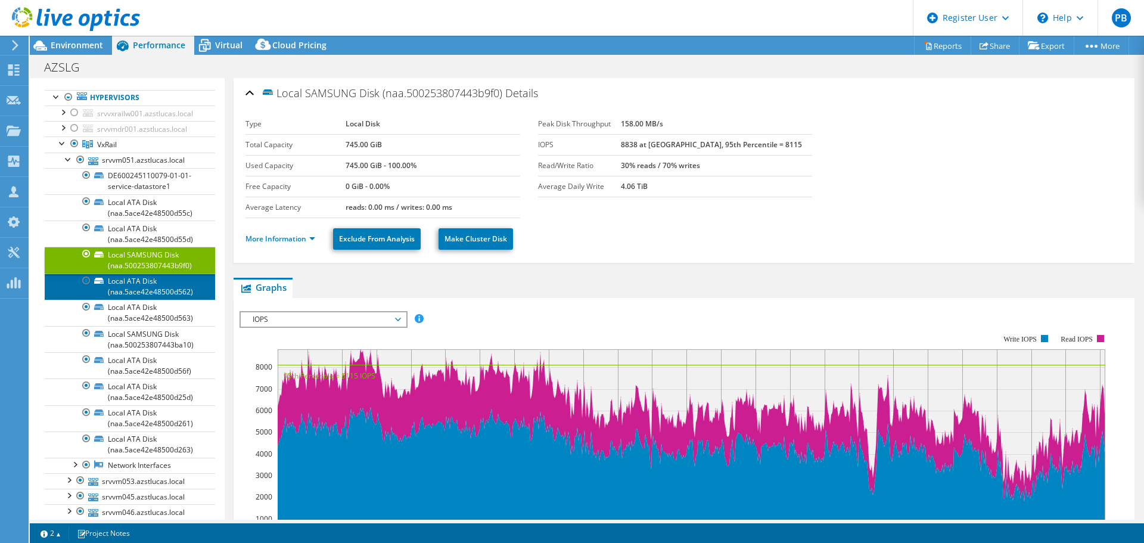
click at [133, 280] on link "Local ATA Disk (naa.5ace42e48500d562)" at bounding box center [130, 287] width 170 height 26
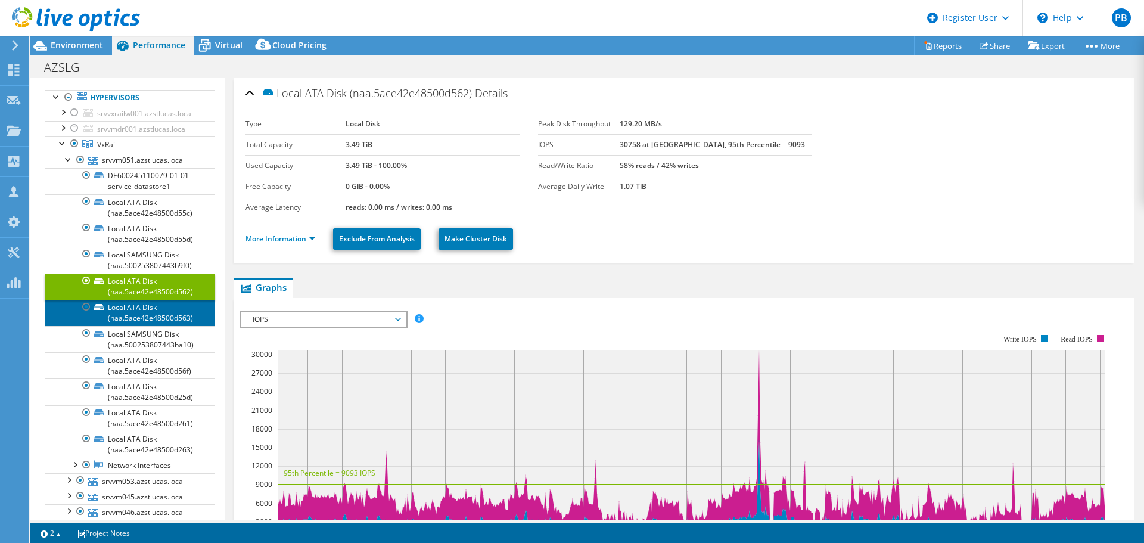
click at [136, 306] on link "Local ATA Disk (naa.5ace42e48500d563)" at bounding box center [130, 313] width 170 height 26
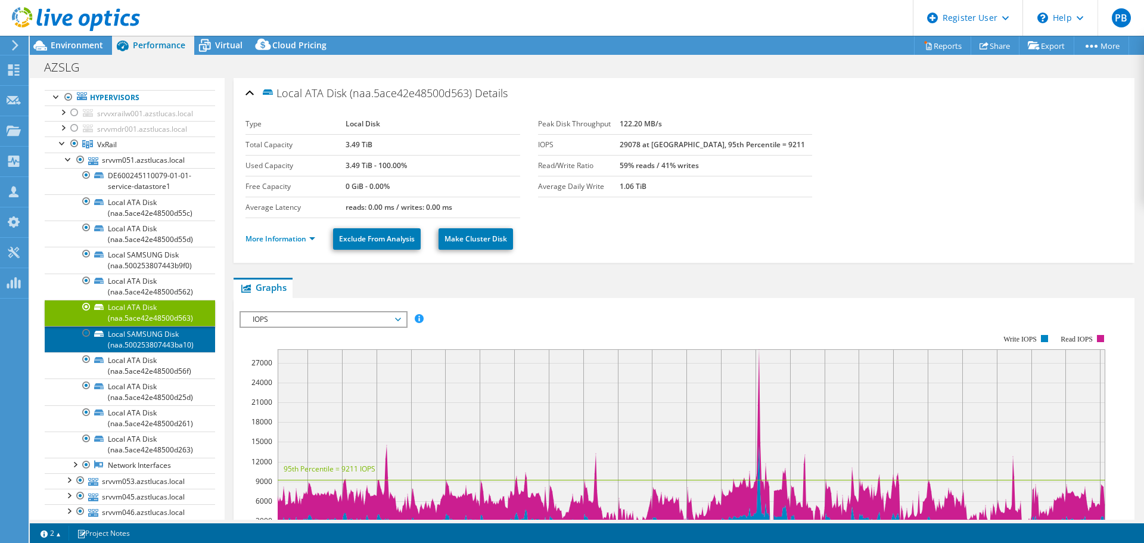
click at [131, 338] on link "Local SAMSUNG Disk (naa.500253807443ba10)" at bounding box center [130, 339] width 170 height 26
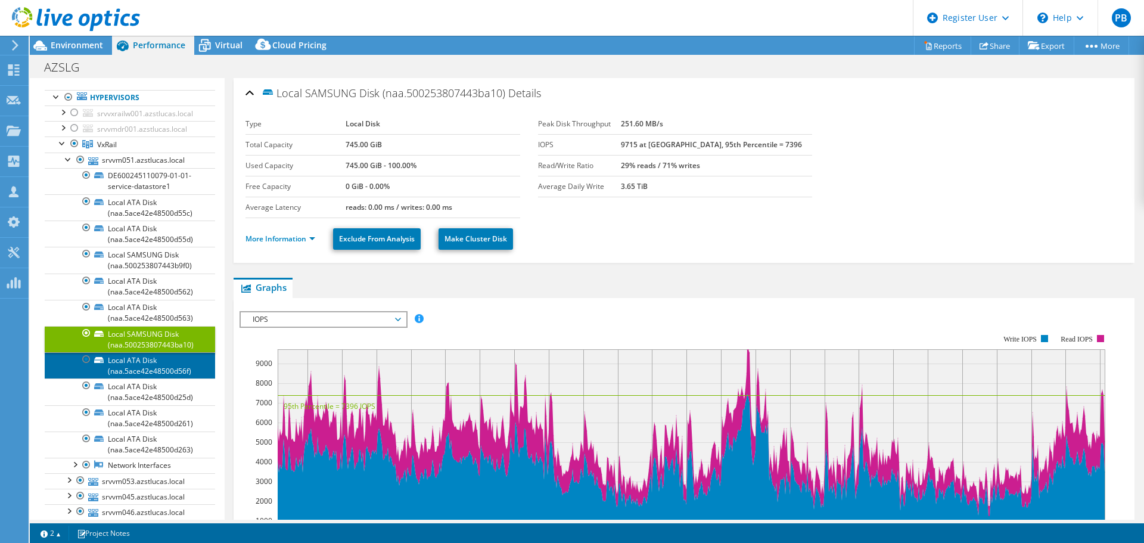
click at [137, 360] on link "Local ATA Disk (naa.5ace42e48500d56f)" at bounding box center [130, 365] width 170 height 26
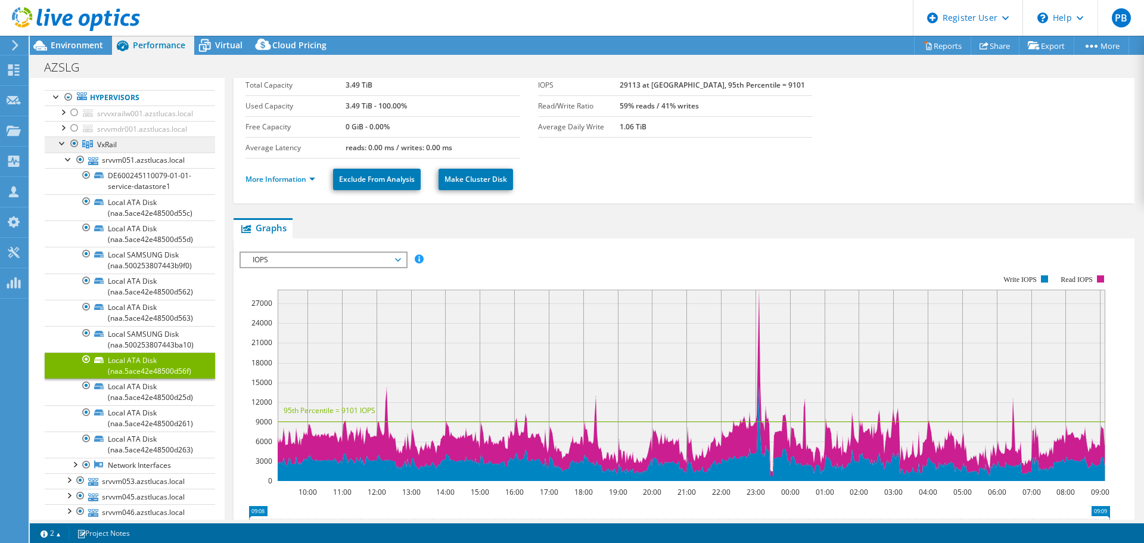
click at [102, 147] on span "VxRail" at bounding box center [107, 144] width 20 height 10
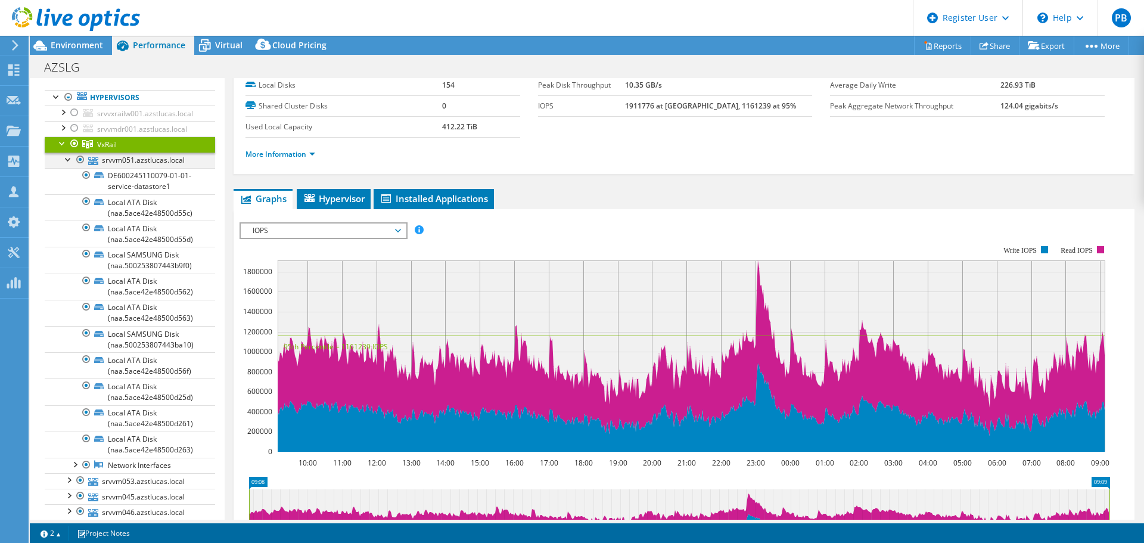
click at [67, 158] on div at bounding box center [69, 159] width 12 height 12
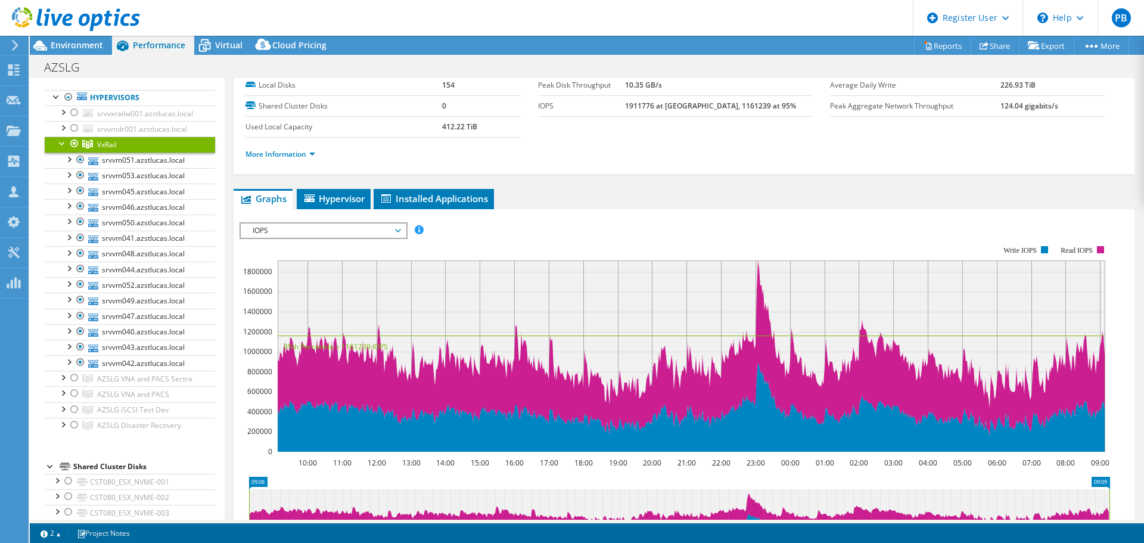
scroll to position [0, 0]
